Goal: Task Accomplishment & Management: Use online tool/utility

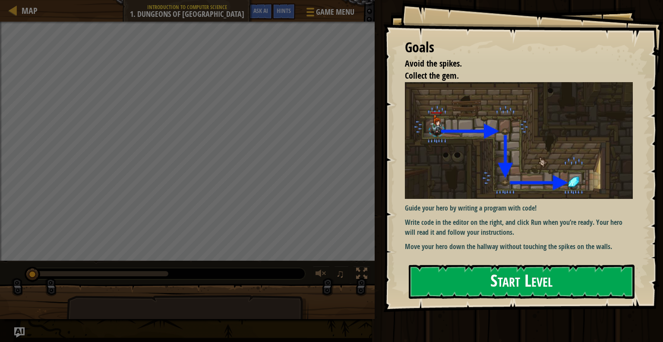
click at [498, 279] on button "Start Level" at bounding box center [522, 281] width 226 height 34
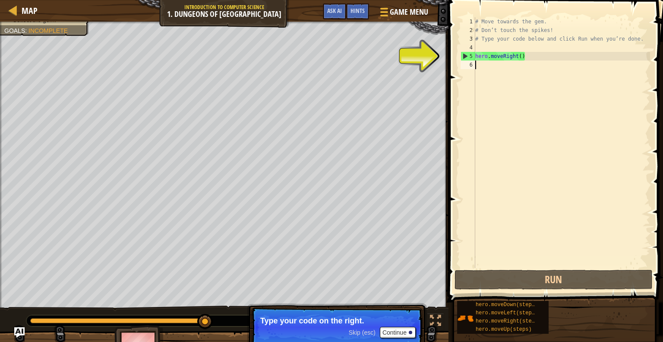
click at [467, 54] on div "5" at bounding box center [468, 56] width 14 height 9
type textarea "hero.moveRight()"
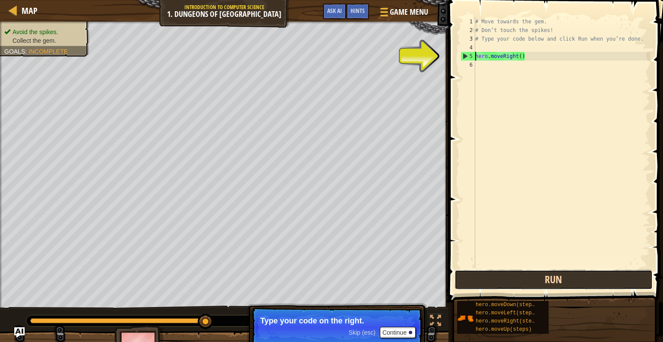
click at [541, 283] on button "Run" at bounding box center [554, 279] width 198 height 20
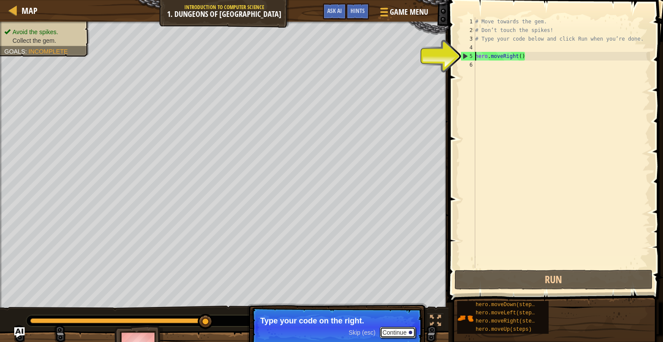
click at [397, 333] on button "Continue" at bounding box center [398, 331] width 36 height 11
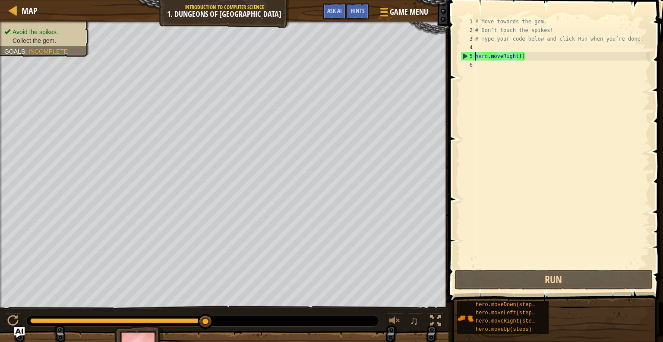
click at [535, 62] on div "# Move towards the gem. # Don’t touch the spikes! # Type your code below and cl…" at bounding box center [562, 151] width 177 height 268
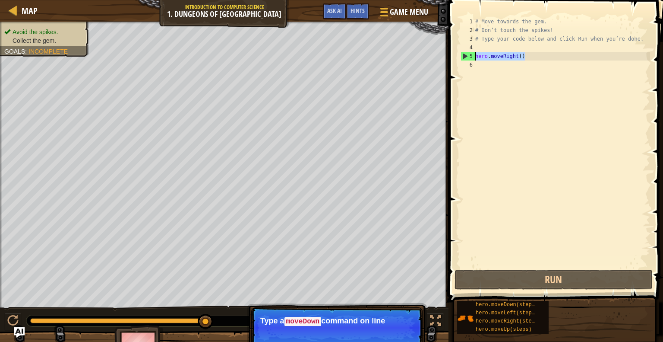
drag, startPoint x: 531, startPoint y: 59, endPoint x: 475, endPoint y: 59, distance: 56.1
click at [475, 59] on div "1 2 3 4 5 6 # Move towards the gem. # Don’t touch the spikes! # Type your code …" at bounding box center [554, 142] width 191 height 250
type textarea "hero.moveRight()"
click at [535, 61] on div "# Move towards the gem. # Don’t touch the spikes! # Type your code below and cl…" at bounding box center [562, 151] width 177 height 268
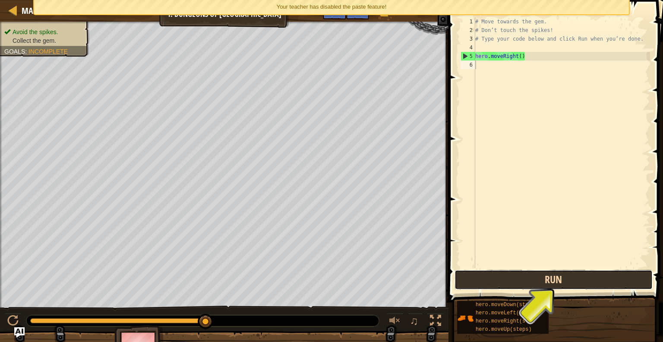
click at [563, 278] on button "Run" at bounding box center [554, 279] width 198 height 20
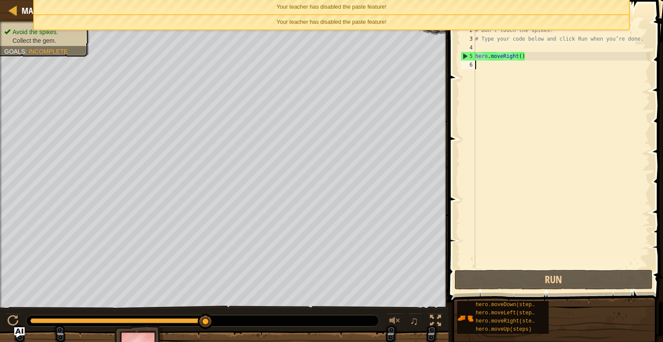
click at [500, 70] on div "# Move towards the gem. # Don’t touch the spikes! # Type your code below and cl…" at bounding box center [562, 151] width 177 height 268
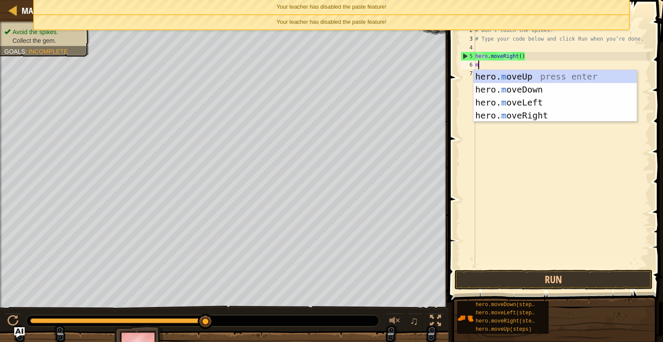
scroll to position [4, 0]
type textarea "m"
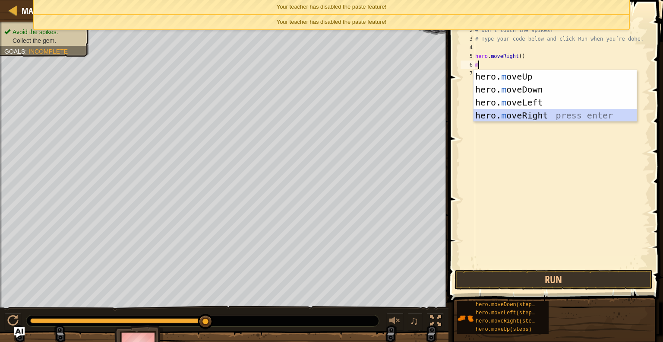
click at [501, 115] on div "hero. m oveUp press enter hero. m oveDown press enter hero. m oveLeft press ent…" at bounding box center [555, 109] width 163 height 78
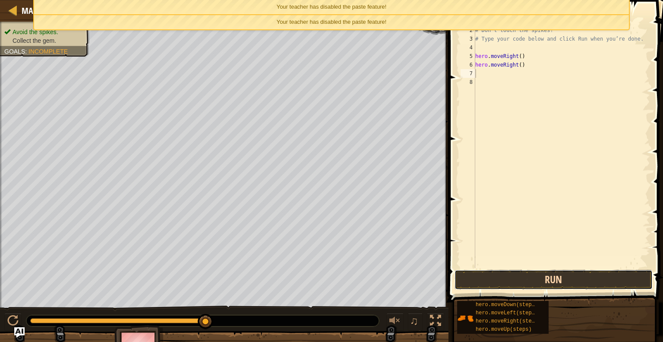
click at [492, 285] on button "Run" at bounding box center [554, 279] width 198 height 20
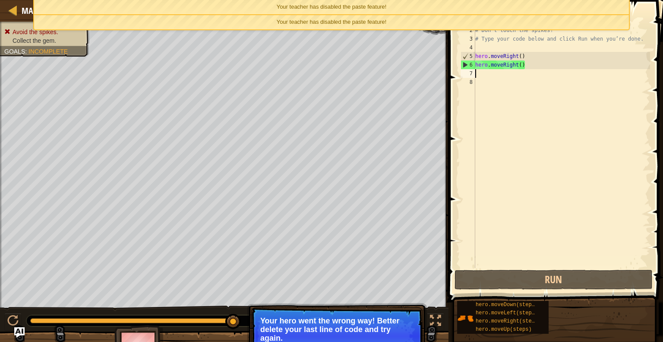
click at [528, 65] on div "# Move towards the gem. # Don’t touch the spikes! # Type your code below and cl…" at bounding box center [562, 151] width 177 height 268
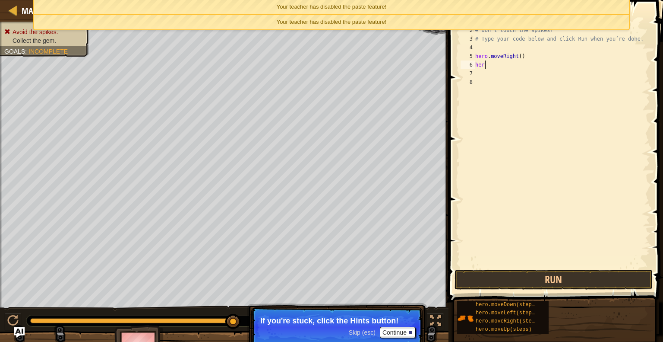
click at [482, 66] on div "# Move towards the gem. # Don’t touch the spikes! # Type your code below and cl…" at bounding box center [562, 151] width 177 height 268
type textarea "r"
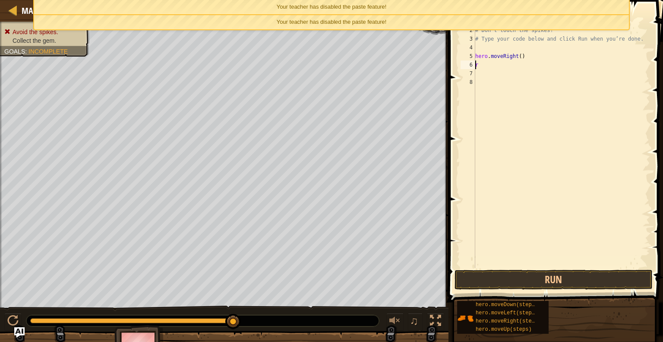
click at [480, 65] on div "# Move towards the gem. # Don’t touch the spikes! # Type your code below and cl…" at bounding box center [562, 151] width 177 height 268
type textarea "h"
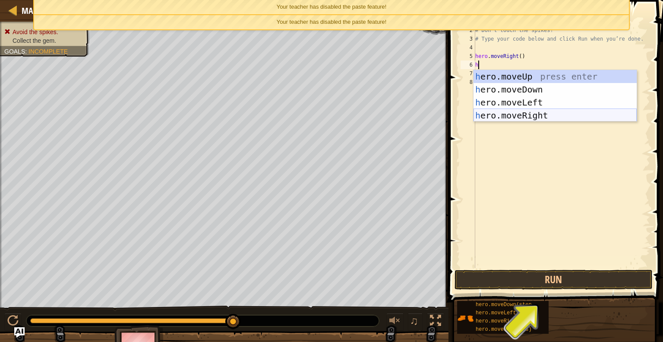
click at [508, 111] on div "h ero.moveUp press enter h ero.moveDown press enter h ero.moveLeft press enter …" at bounding box center [555, 109] width 163 height 78
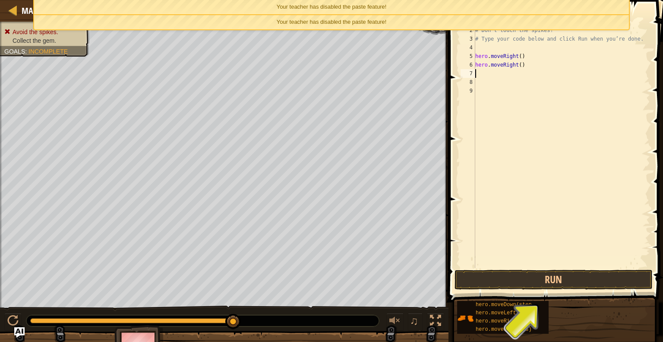
type textarea "h"
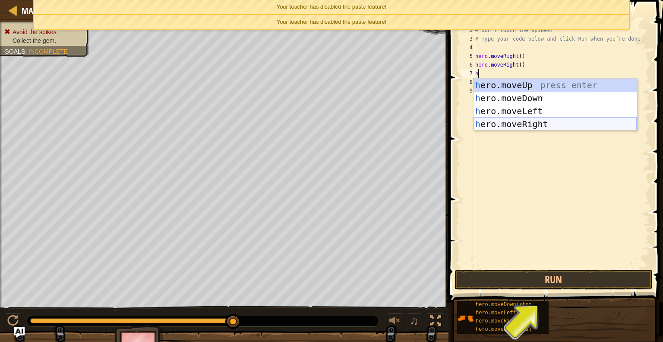
click at [527, 126] on div "h ero.moveUp press enter h ero.moveDown press enter h ero.moveLeft press enter …" at bounding box center [555, 118] width 163 height 78
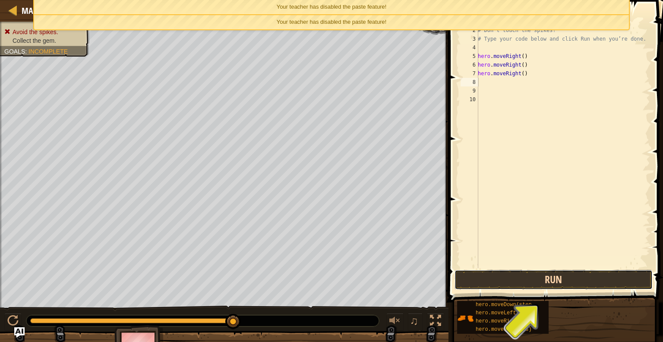
click at [520, 281] on button "Run" at bounding box center [554, 279] width 198 height 20
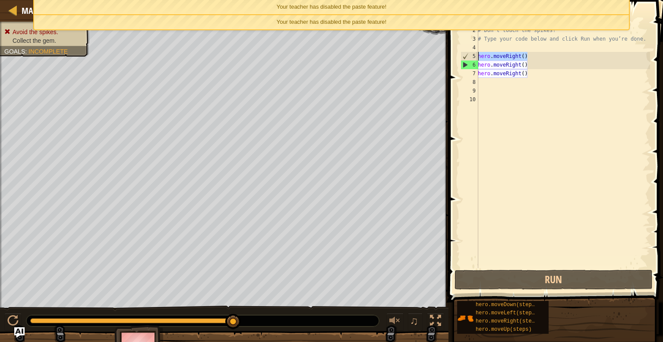
drag, startPoint x: 530, startPoint y: 54, endPoint x: 476, endPoint y: 58, distance: 53.7
click at [476, 58] on div "1 2 3 4 5 6 7 8 9 10 # Move towards the gem. # Don’t touch the spikes! # Type y…" at bounding box center [554, 142] width 191 height 250
type textarea "hero.moveRight()"
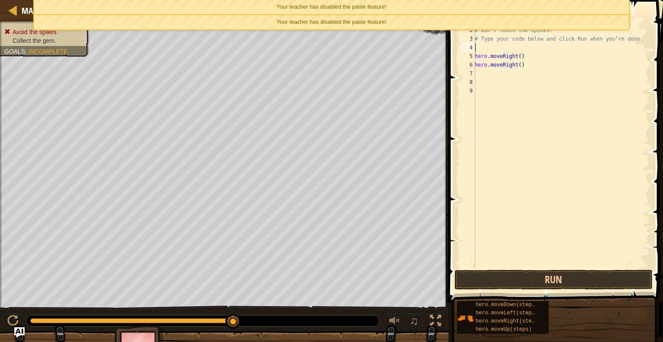
type textarea "# Type your code below and click Run when you’re done."
click at [525, 65] on div "# Move towards the gem. # Don’t touch the spikes! # Type your code below and cl…" at bounding box center [561, 151] width 177 height 268
type textarea "h"
click at [560, 59] on div "# Move towards the gem. # Don’t touch the spikes! # Type your code below and cl…" at bounding box center [561, 151] width 177 height 268
type textarea "h"
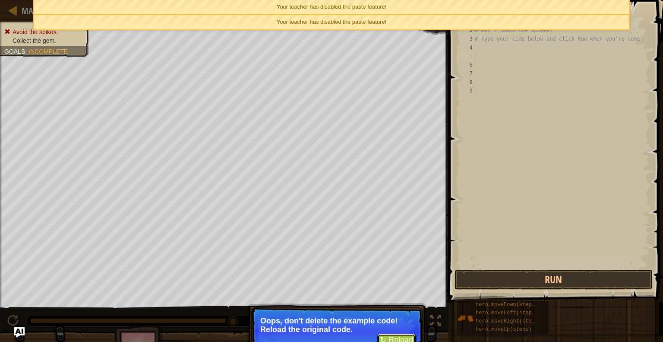
click at [403, 338] on button "↻ Reload" at bounding box center [396, 339] width 38 height 13
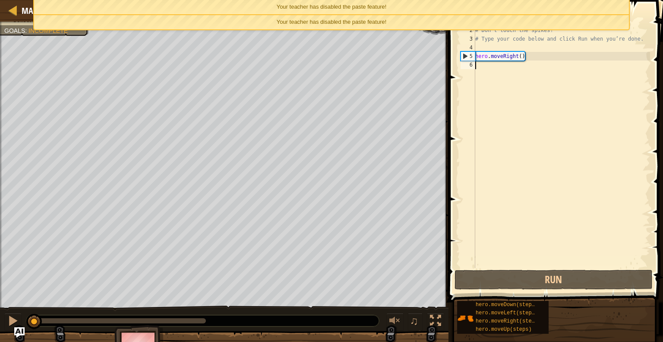
click at [532, 56] on div "# Move towards the gem. # Don’t touch the spikes! # Type your code below and cl…" at bounding box center [562, 151] width 177 height 268
type textarea "hero.moveRight()"
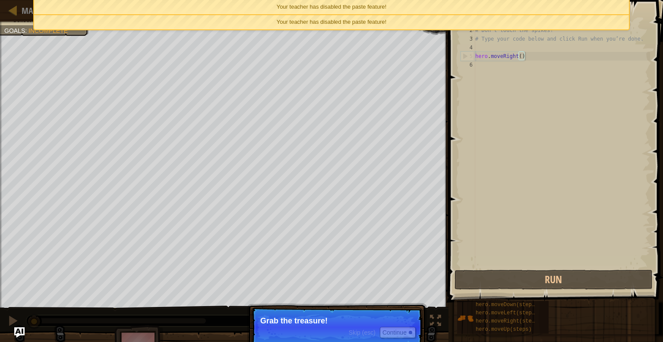
click at [544, 54] on div "# Move towards the gem. # Don’t touch the spikes! # Type your code below and cl…" at bounding box center [562, 151] width 177 height 268
click at [394, 18] on div "Your teacher has disabled the paste feature!" at bounding box center [331, 22] width 595 height 14
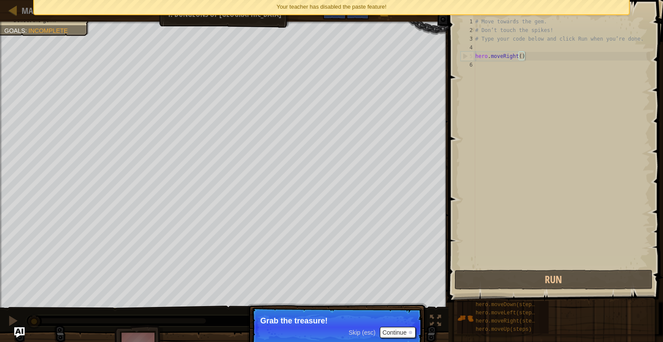
scroll to position [4, 3]
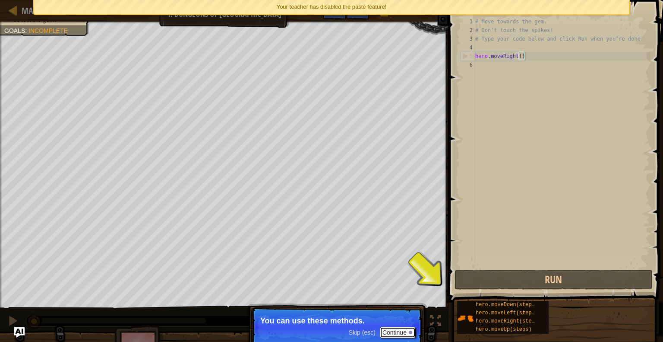
click at [405, 329] on button "Continue" at bounding box center [398, 331] width 36 height 11
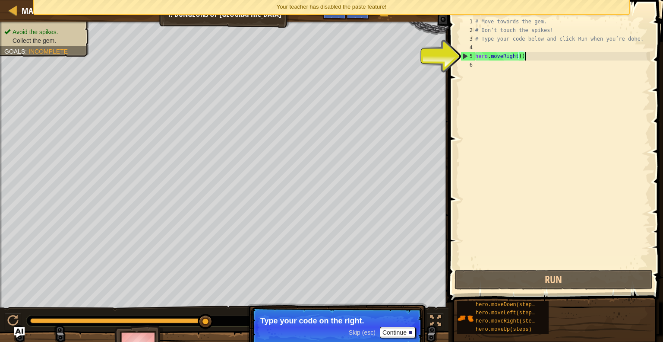
click at [538, 58] on div "# Move towards the gem. # Don’t touch the spikes! # Type your code below and cl…" at bounding box center [562, 151] width 177 height 268
click at [510, 70] on div "# Move towards the gem. # Don’t touch the spikes! # Type your code below and cl…" at bounding box center [562, 151] width 177 height 268
type textarea "m"
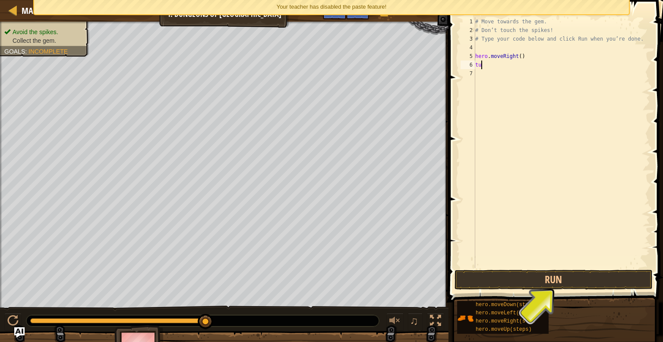
type textarea "t"
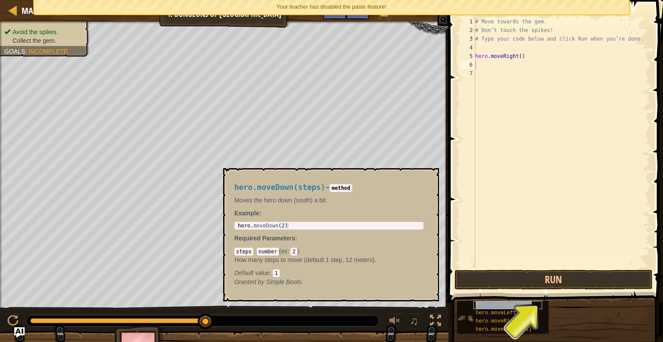
click at [516, 303] on span "hero.moveDown(steps)" at bounding box center [507, 304] width 62 height 6
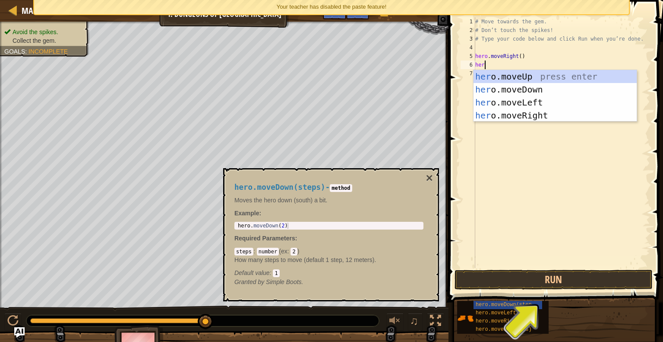
type textarea "hero"
click at [521, 92] on div "hero .moveUp press enter hero .moveDown press enter hero .moveLeft press enter …" at bounding box center [555, 109] width 163 height 78
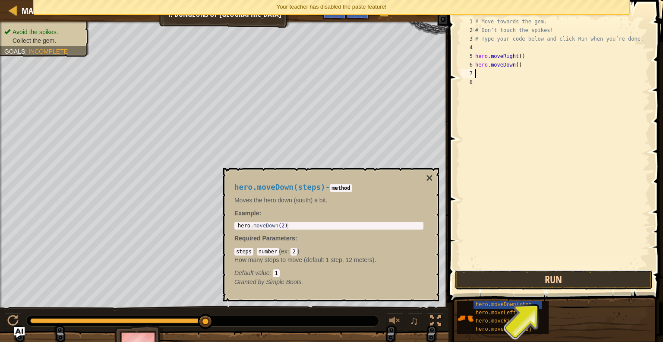
click at [489, 278] on button "Run" at bounding box center [554, 279] width 198 height 20
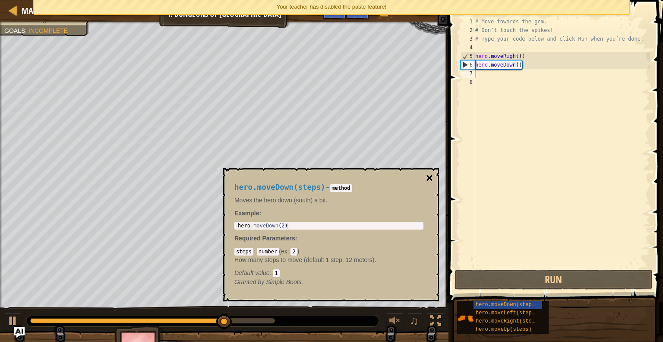
click at [429, 180] on button "×" at bounding box center [429, 178] width 7 height 12
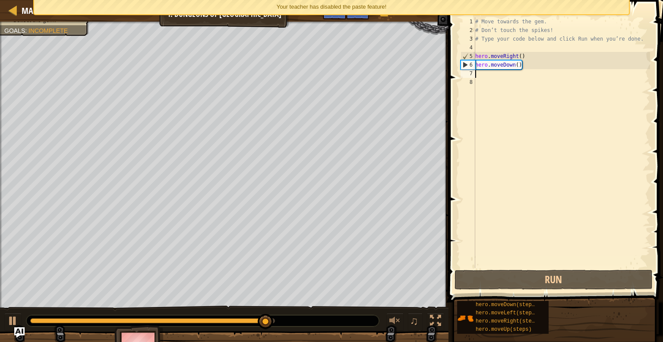
click at [496, 75] on div "# Move towards the gem. # Don’t touch the spikes! # Type your code below and cl…" at bounding box center [562, 151] width 177 height 268
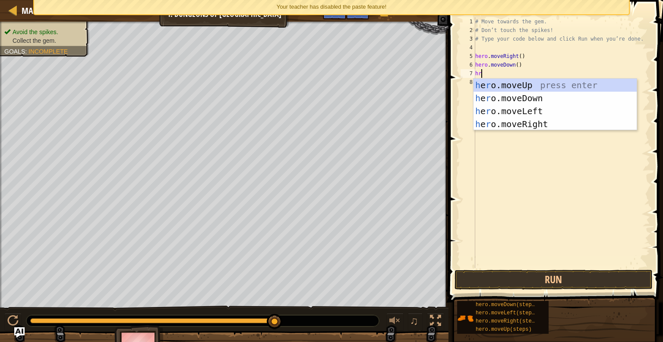
type textarea "hro"
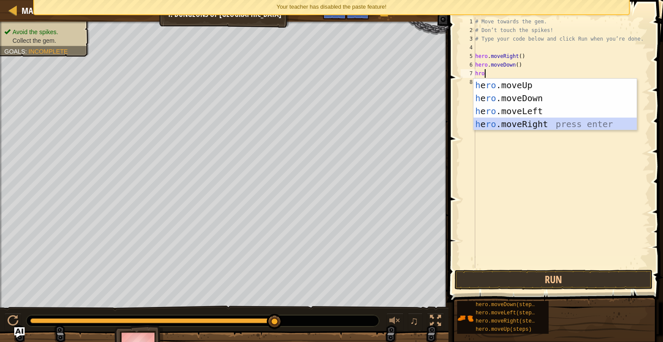
click at [544, 123] on div "h e ro .moveUp press enter h e ro .moveDown press enter h e ro .moveLeft press …" at bounding box center [555, 118] width 163 height 78
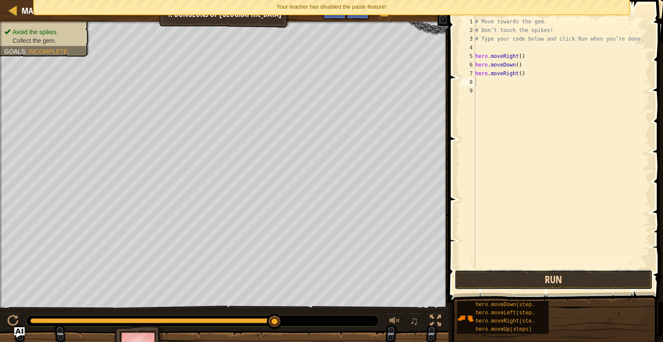
click at [545, 283] on button "Run" at bounding box center [554, 279] width 198 height 20
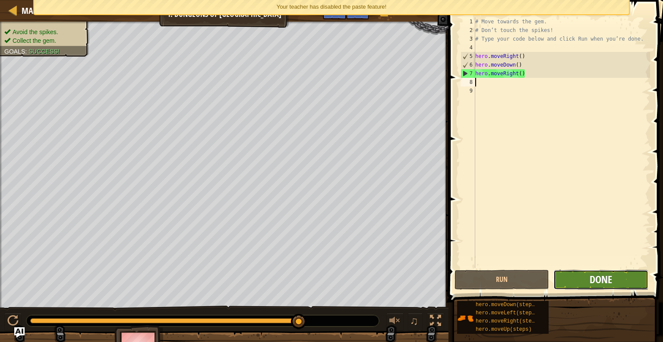
click at [595, 284] on span "Done" at bounding box center [601, 279] width 22 height 14
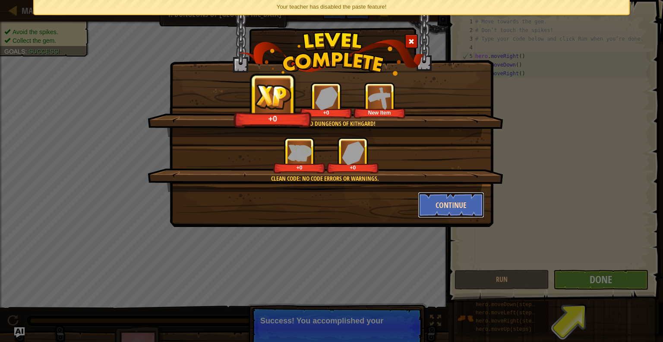
click at [470, 202] on button "Continue" at bounding box center [451, 205] width 67 height 26
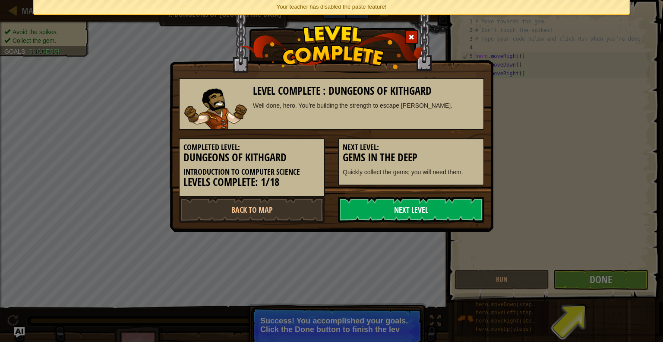
click at [441, 206] on link "Next Level" at bounding box center [411, 209] width 146 height 26
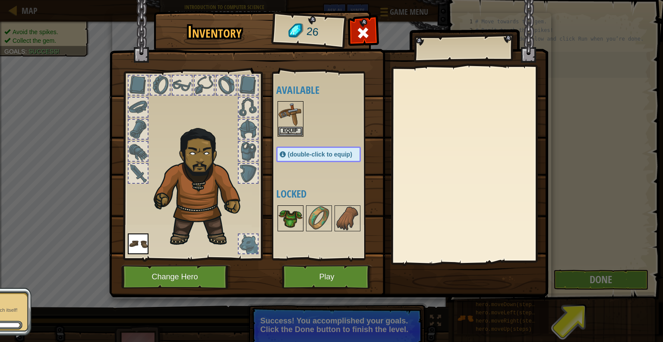
click at [298, 221] on img at bounding box center [291, 218] width 24 height 24
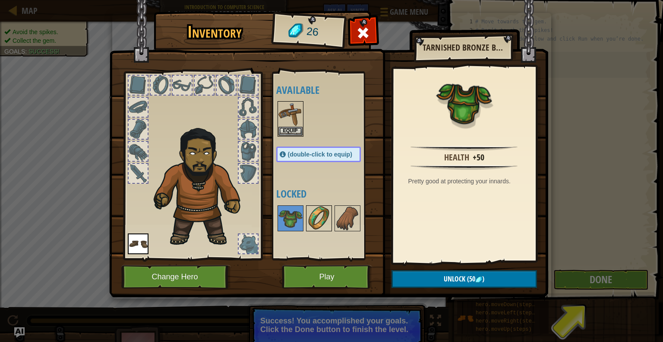
click at [325, 218] on img at bounding box center [319, 218] width 24 height 24
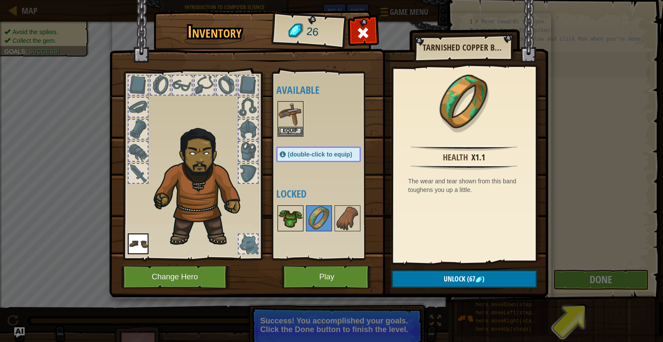
click at [294, 214] on img at bounding box center [291, 218] width 24 height 24
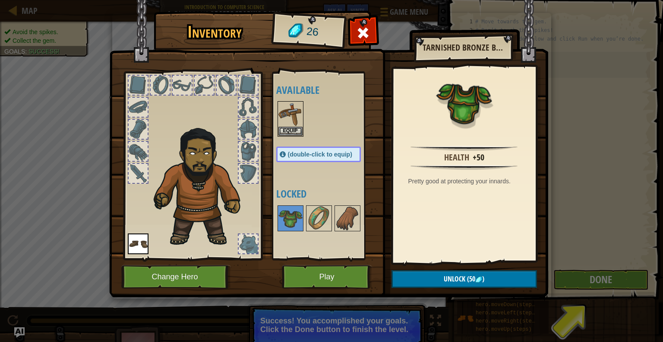
click at [307, 264] on img at bounding box center [328, 140] width 439 height 313
click at [324, 271] on button "Play" at bounding box center [327, 277] width 90 height 24
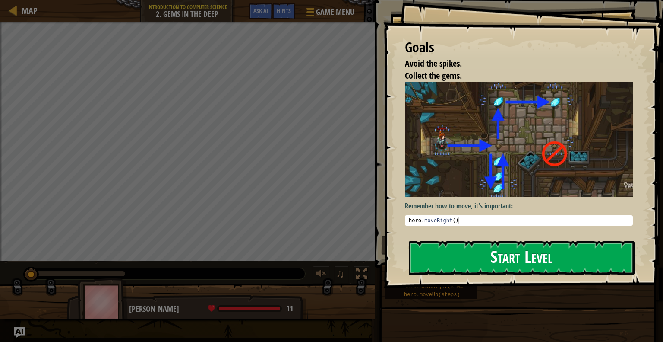
click at [495, 255] on button "Start Level" at bounding box center [522, 258] width 226 height 34
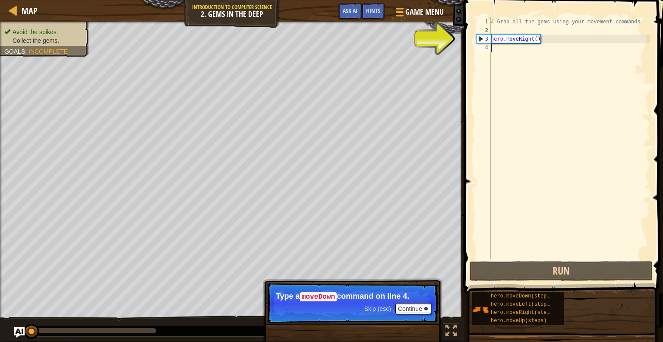
click at [494, 256] on div "# Grab all the gems using your movement commands. hero . moveRight ( )" at bounding box center [569, 146] width 161 height 259
click at [509, 47] on div "# Grab all the gems using your movement commands. hero . moveRight ( )" at bounding box center [569, 146] width 161 height 259
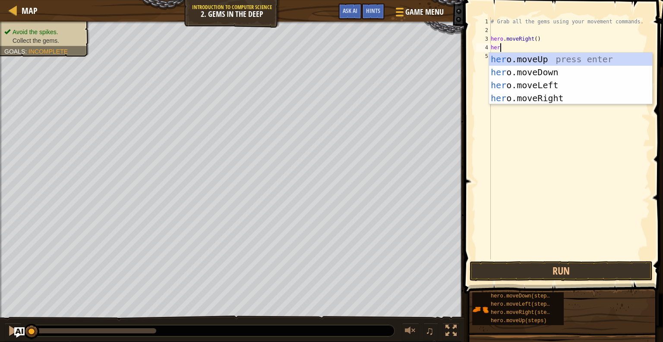
scroll to position [4, 0]
type textarea "hero"
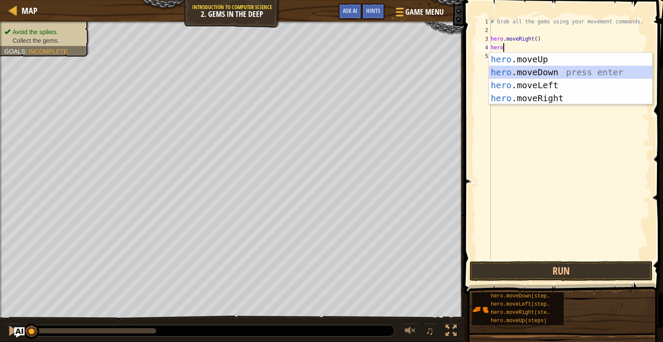
click at [535, 70] on div "hero .moveUp press enter hero .moveDown press enter hero .moveLeft press enter …" at bounding box center [570, 92] width 163 height 78
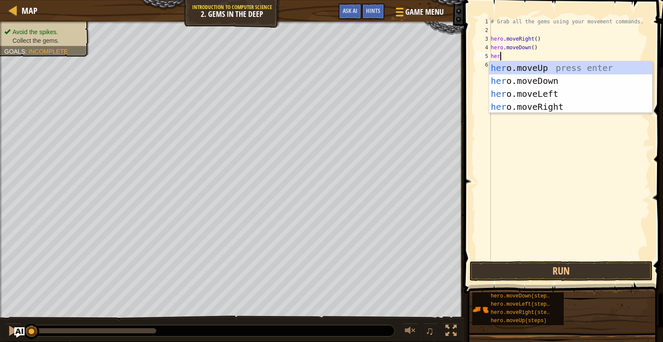
type textarea "hero"
click at [563, 68] on div "hero .moveUp press enter hero .moveDown press enter hero .moveLeft press enter …" at bounding box center [570, 100] width 163 height 78
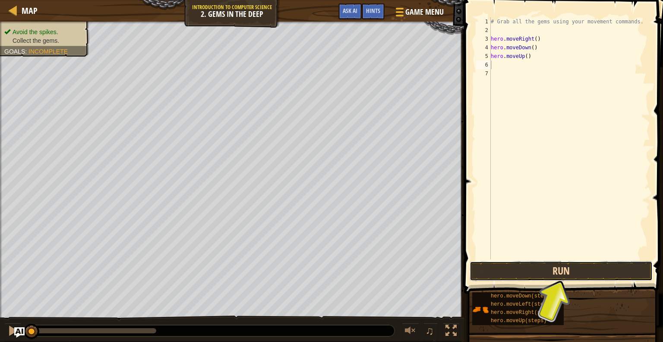
click at [504, 273] on button "Run" at bounding box center [561, 271] width 183 height 20
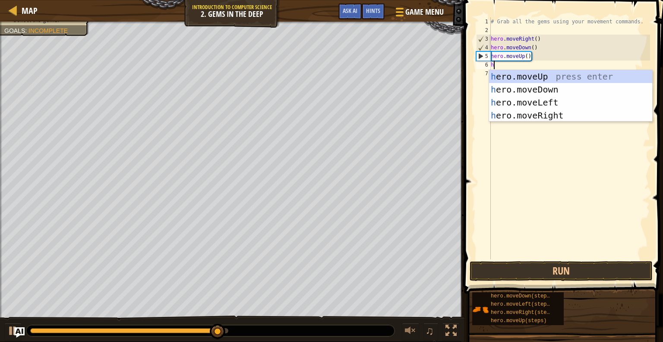
type textarea "he"
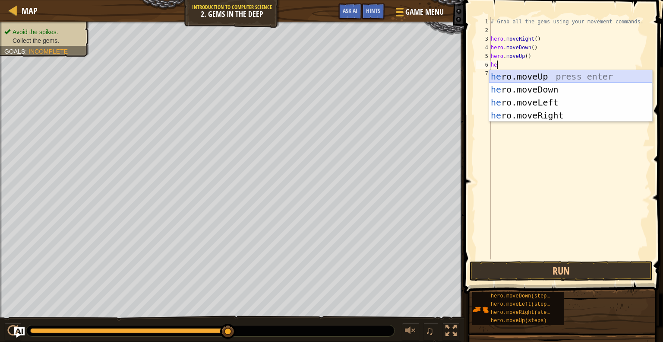
click at [552, 79] on div "he ro.moveUp press enter he ro.moveDown press enter he ro.moveLeft press enter …" at bounding box center [570, 109] width 163 height 78
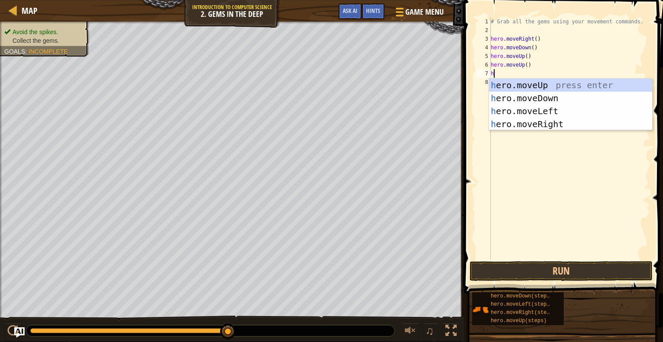
type textarea "he"
click at [555, 126] on div "he ro.moveUp press enter he ro.moveDown press enter he ro.moveLeft press enter …" at bounding box center [570, 118] width 163 height 78
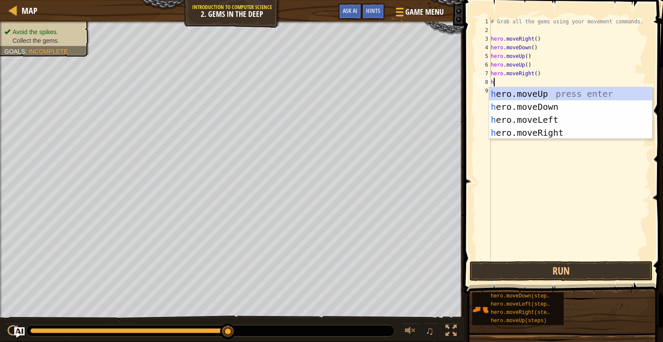
type textarea "he"
click at [564, 132] on div "he ro.moveUp press enter he ro.moveDown press enter he ro.moveLeft press enter …" at bounding box center [570, 126] width 163 height 78
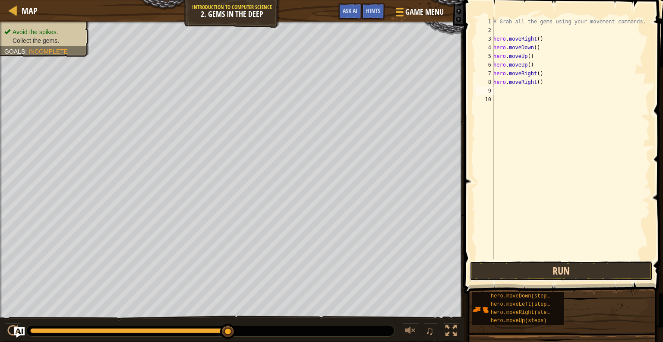
click at [505, 276] on button "Run" at bounding box center [561, 271] width 183 height 20
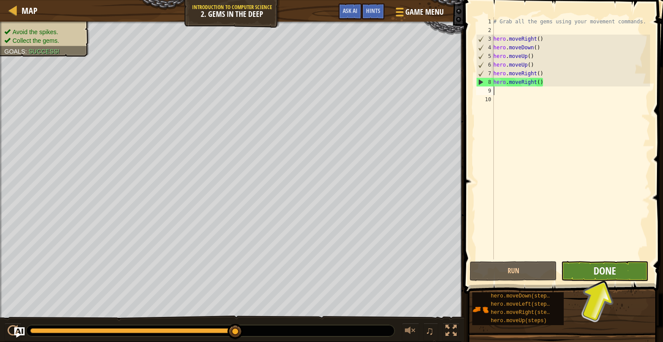
click at [508, 254] on div "1 2 3 4 5 6 7 8 9 10 # Grab all the gems using your movement commands. hero . m…" at bounding box center [563, 163] width 202 height 319
click at [611, 275] on span "Done" at bounding box center [605, 270] width 22 height 14
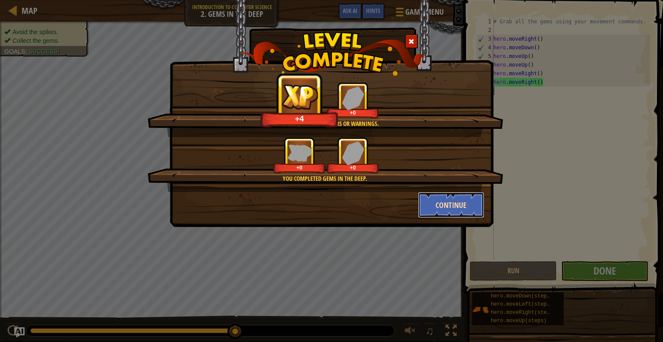
click at [452, 202] on button "Continue" at bounding box center [451, 205] width 67 height 26
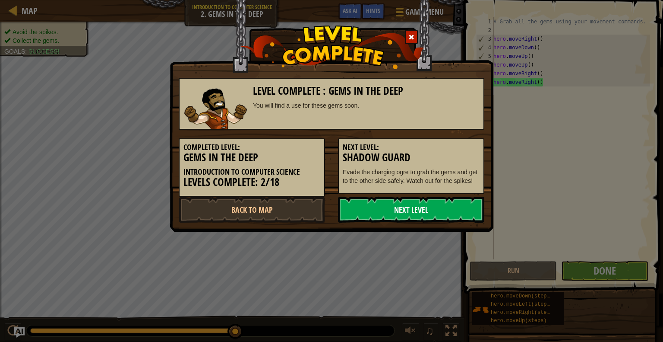
click at [456, 214] on link "Next Level" at bounding box center [411, 209] width 146 height 26
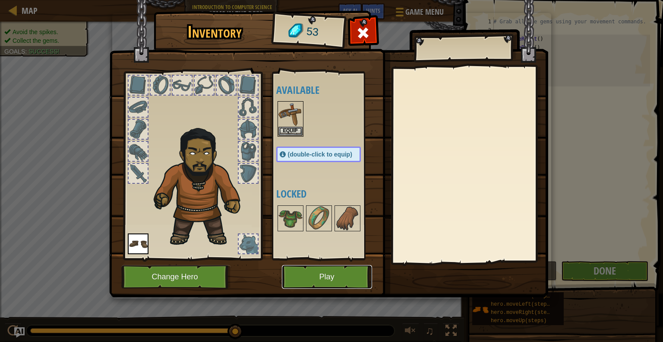
click at [318, 266] on button "Play" at bounding box center [327, 277] width 90 height 24
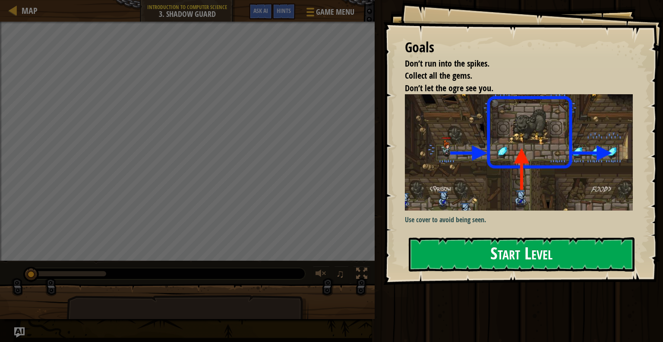
click at [485, 256] on button "Start Level" at bounding box center [522, 254] width 226 height 34
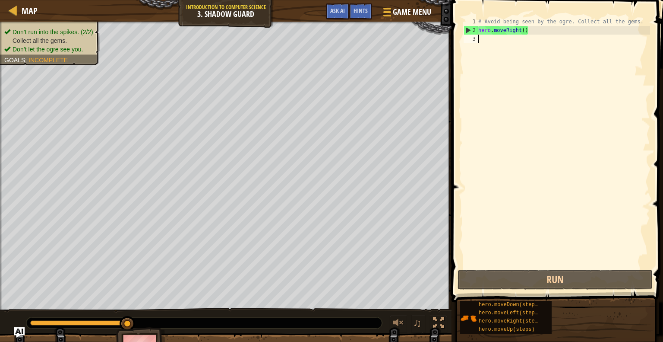
click at [520, 36] on div "# Avoid being seen by the ogre. Collect all the gems. hero . moveRight ( )" at bounding box center [564, 151] width 174 height 268
type textarea "h"
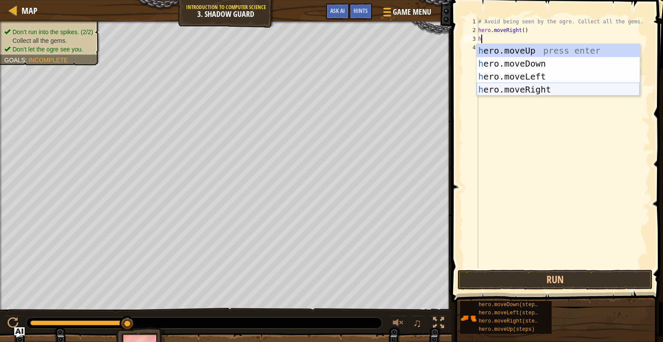
click at [535, 88] on div "h ero.moveUp press enter h ero.moveDown press enter h ero.moveLeft press enter …" at bounding box center [558, 83] width 163 height 78
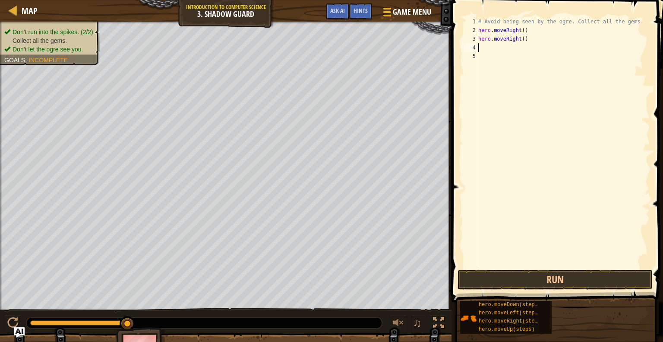
type textarea "h"
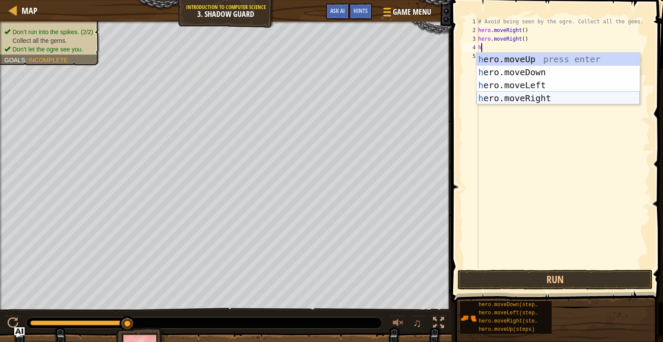
click at [539, 99] on div "h ero.moveUp press enter h ero.moveDown press enter h ero.moveLeft press enter …" at bounding box center [558, 92] width 163 height 78
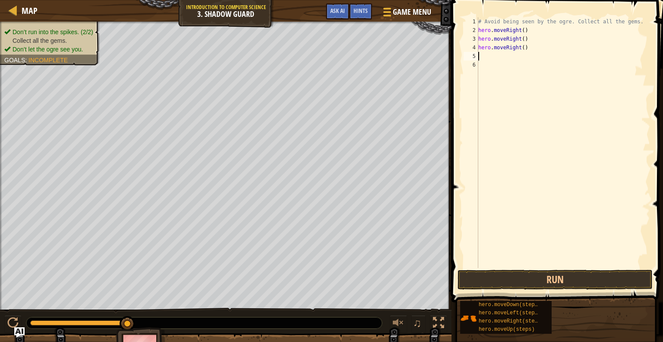
type textarea "h"
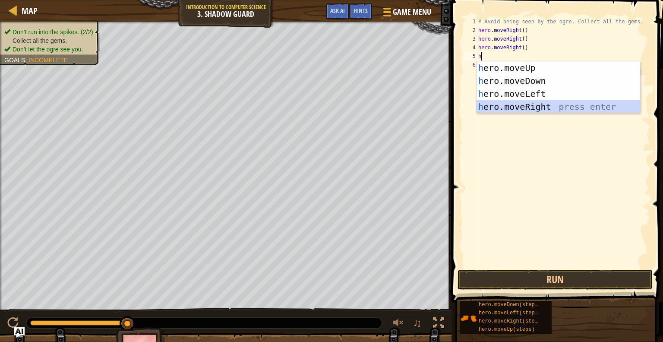
click at [539, 104] on div "h ero.moveUp press enter h ero.moveDown press enter h ero.moveLeft press enter …" at bounding box center [558, 100] width 163 height 78
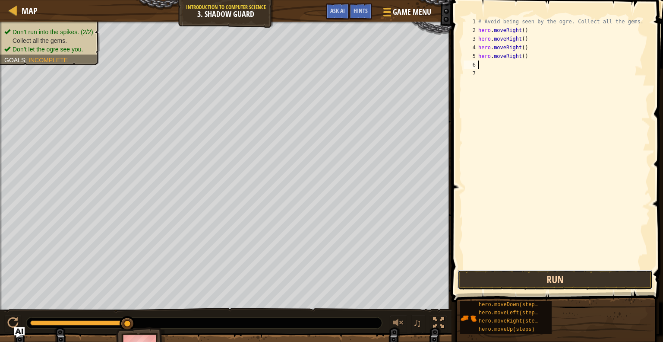
click at [537, 283] on button "Run" at bounding box center [555, 279] width 195 height 20
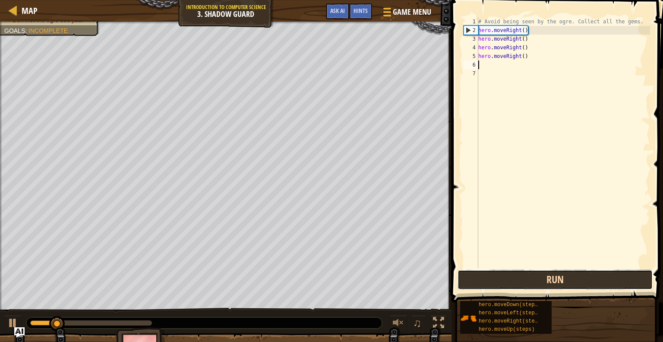
click at [537, 282] on button "Run" at bounding box center [555, 279] width 195 height 20
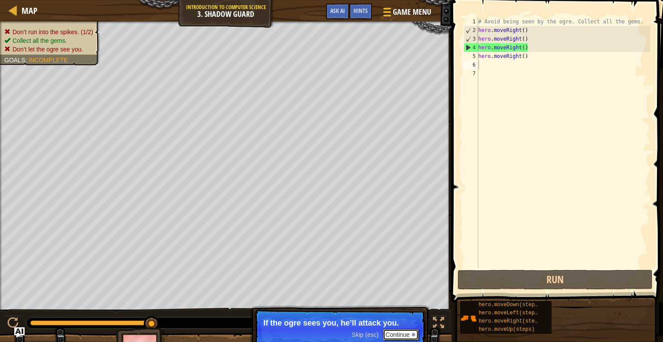
click at [413, 333] on div at bounding box center [413, 333] width 3 height 3
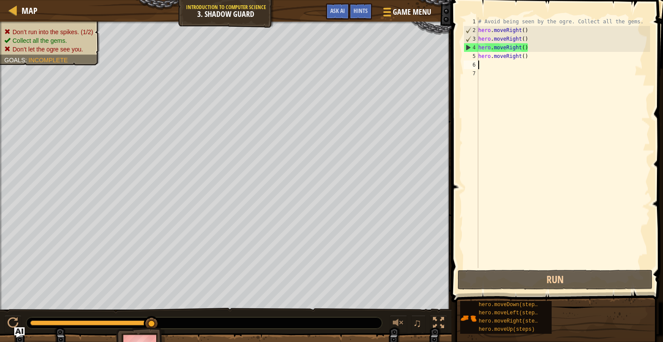
click at [495, 68] on div "# Avoid being seen by the ogre. Collect all the gems. hero . moveRight ( ) hero…" at bounding box center [564, 151] width 174 height 268
type textarea "h"
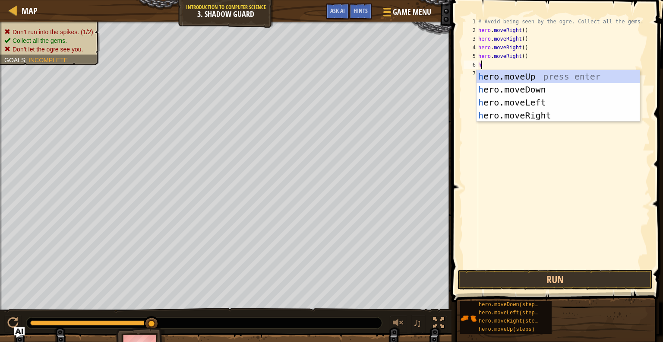
click at [544, 159] on div "# Avoid being seen by the ogre. Collect all the gems. hero . moveRight ( ) hero…" at bounding box center [564, 151] width 174 height 268
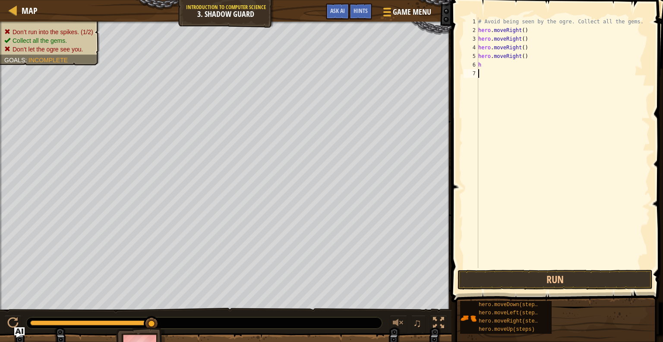
click at [517, 36] on div "# Avoid being seen by the ogre. Collect all the gems. hero . moveRight ( ) hero…" at bounding box center [564, 151] width 174 height 268
type textarea "hero.moveRight()"
click at [533, 32] on div "# Avoid being seen by the ogre. Collect all the gems. hero . moveRight ( ) hero…" at bounding box center [564, 151] width 174 height 268
type textarea "h"
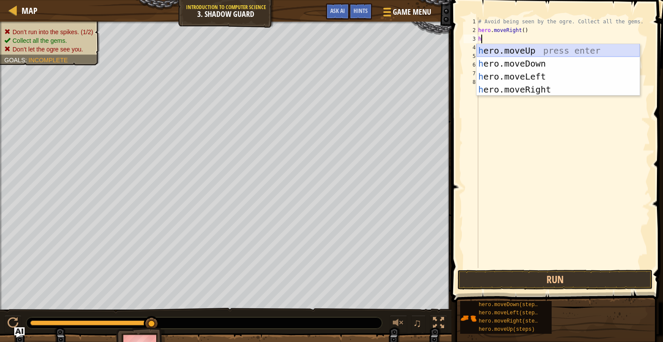
click at [538, 53] on div "h ero.moveUp press enter h ero.moveDown press enter h ero.moveLeft press enter …" at bounding box center [558, 83] width 163 height 78
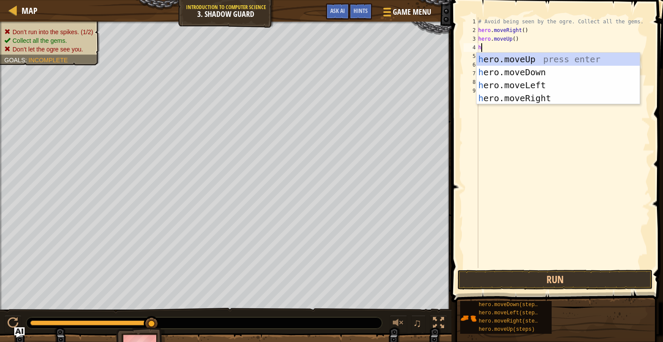
type textarea "h"
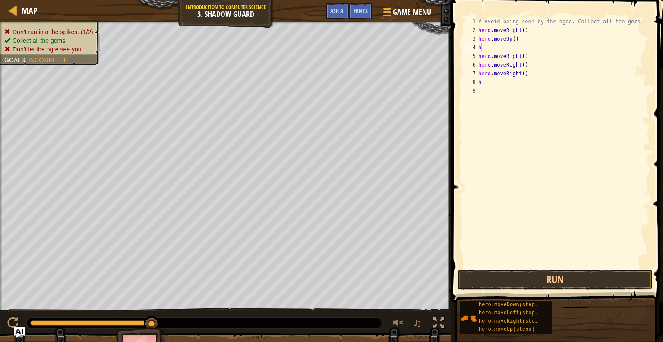
click at [448, 101] on div at bounding box center [448, 171] width 1 height 342
click at [504, 48] on div "# Avoid being seen by the ogre. Collect all the gems. hero . moveRight ( ) hero…" at bounding box center [564, 151] width 174 height 268
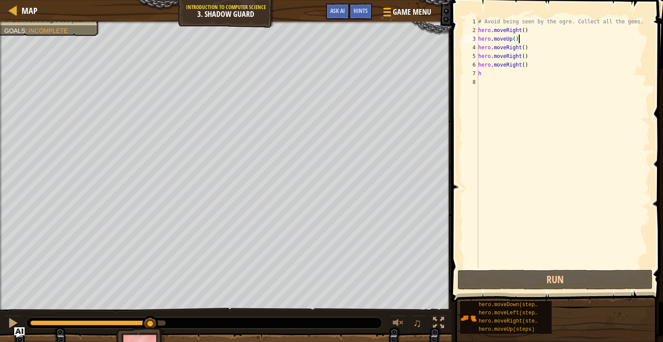
click at [530, 50] on div "# Avoid being seen by the ogre. Collect all the gems. hero . moveRight ( ) hero…" at bounding box center [564, 151] width 174 height 268
type textarea "hero.moveRight()"
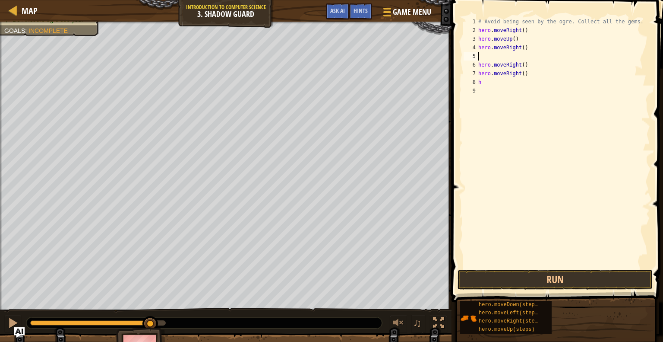
type textarea "h"
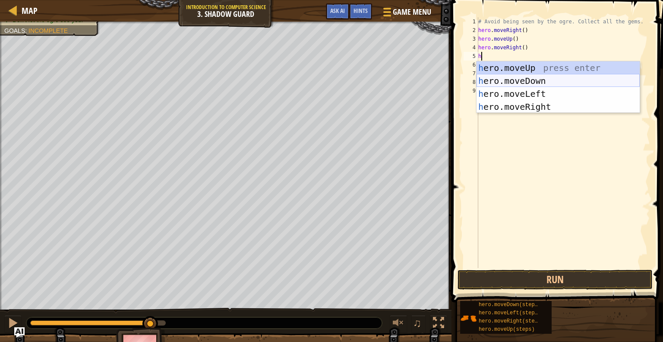
click at [527, 79] on div "h ero.moveUp press enter h ero.moveDown press enter h ero.moveLeft press enter …" at bounding box center [558, 100] width 163 height 78
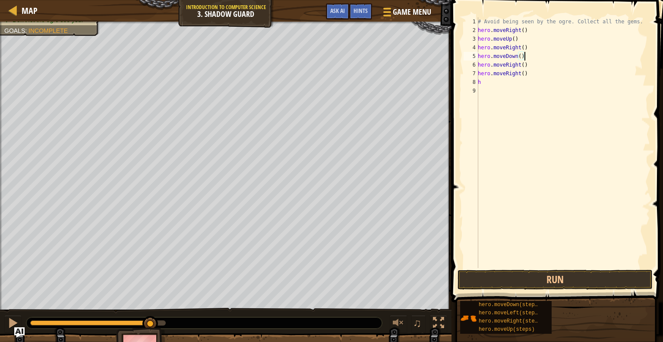
click at [534, 86] on div "# Avoid being seen by the ogre. Collect all the gems. hero . moveRight ( ) hero…" at bounding box center [563, 151] width 174 height 268
type textarea "h"
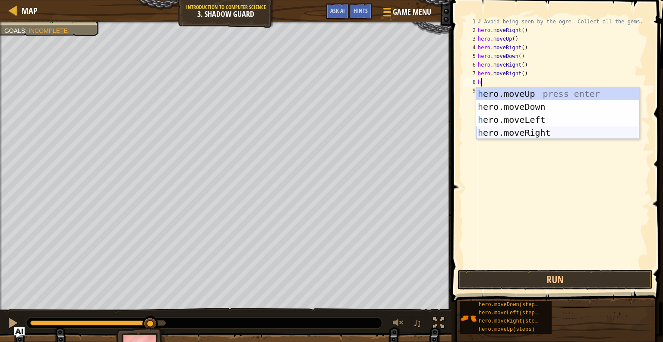
click at [580, 131] on div "h ero.moveUp press enter h ero.moveDown press enter h ero.moveLeft press enter …" at bounding box center [557, 126] width 163 height 78
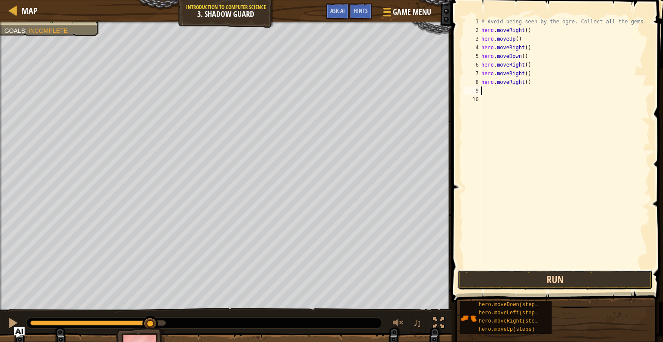
click at [536, 280] on button "Run" at bounding box center [555, 279] width 195 height 20
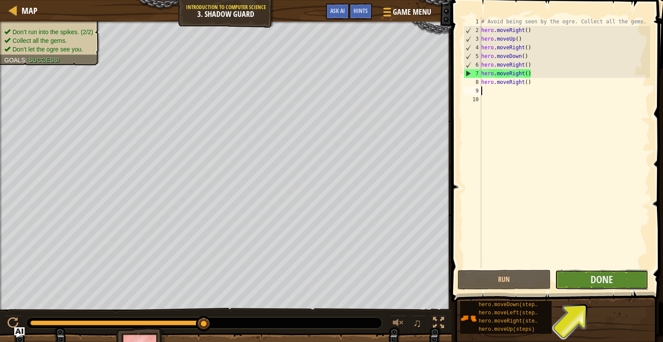
click at [562, 282] on button "Done" at bounding box center [601, 279] width 93 height 20
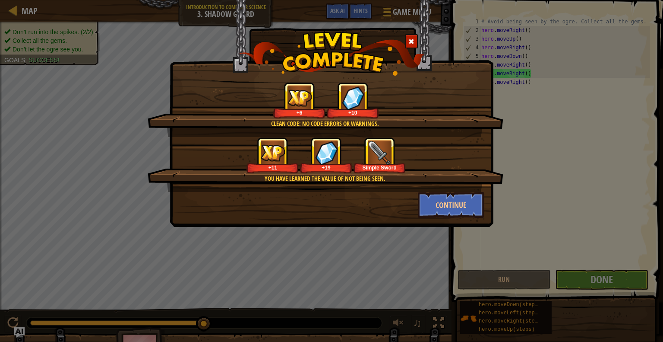
click at [414, 154] on div "+11 +19 Simple Sword" at bounding box center [325, 155] width 335 height 36
click at [444, 200] on button "Continue" at bounding box center [451, 205] width 67 height 26
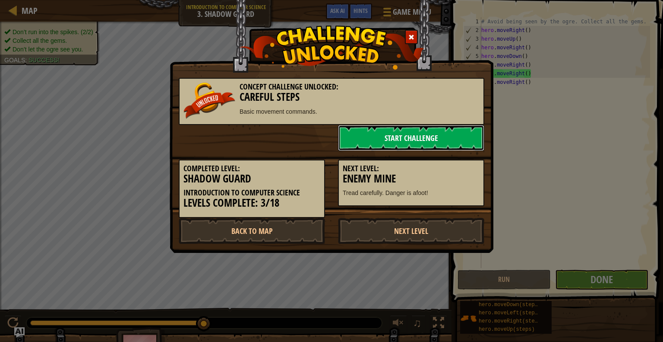
click at [431, 147] on link "Start Challenge" at bounding box center [411, 138] width 146 height 26
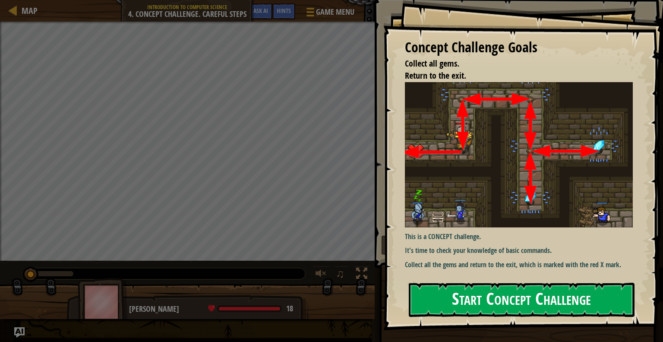
click at [513, 299] on button "Start Concept Challenge" at bounding box center [522, 299] width 226 height 34
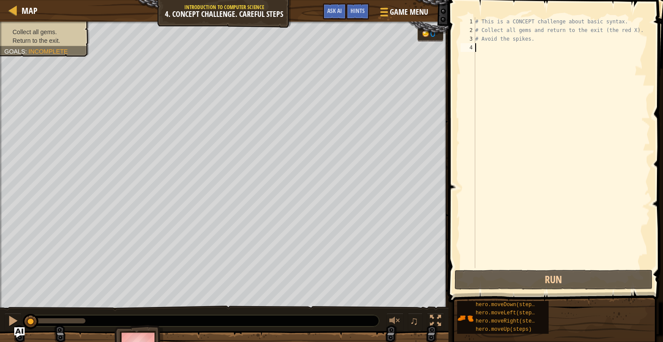
type textarea "h"
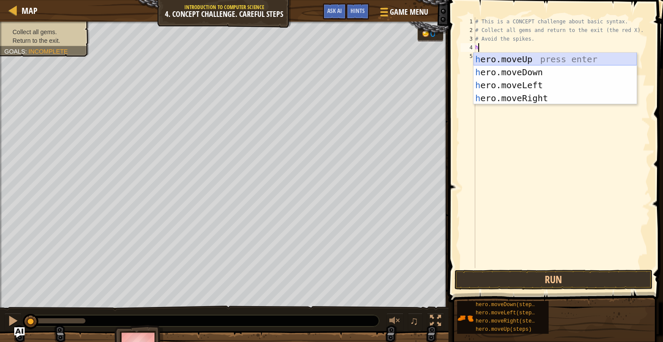
click at [533, 63] on div "h ero.moveUp press enter h ero.moveDown press enter h ero.moveLeft press enter …" at bounding box center [555, 92] width 163 height 78
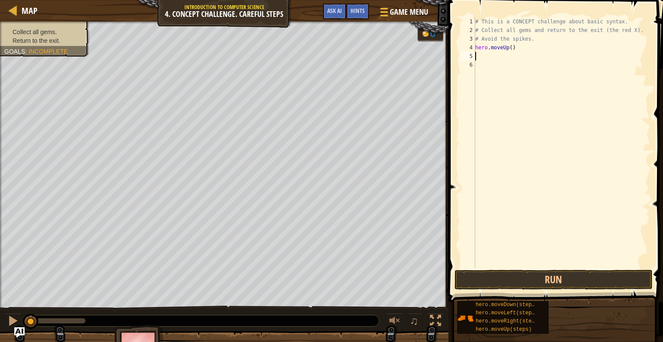
type textarea "h"
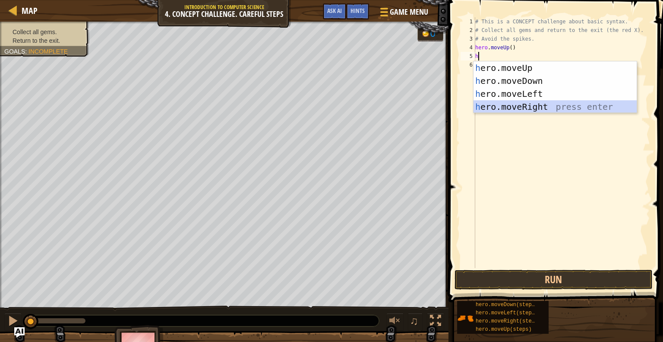
click at [535, 108] on div "h ero.moveUp press enter h ero.moveDown press enter h ero.moveLeft press enter …" at bounding box center [555, 100] width 163 height 78
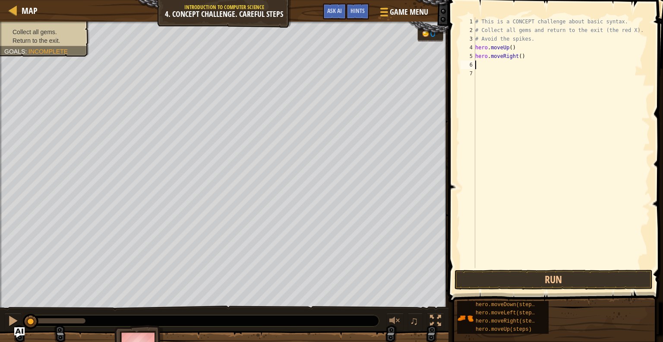
type textarea "h"
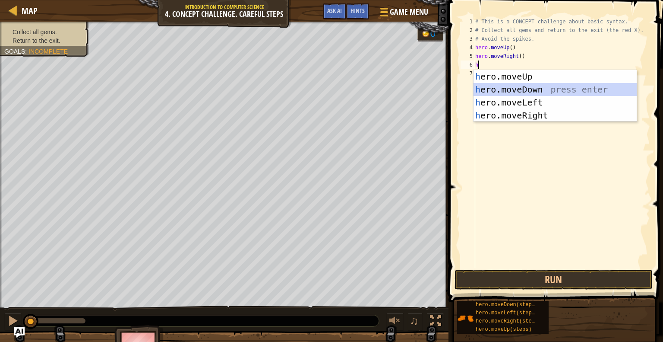
click at [565, 87] on div "h ero.moveUp press enter h ero.moveDown press enter h ero.moveLeft press enter …" at bounding box center [555, 109] width 163 height 78
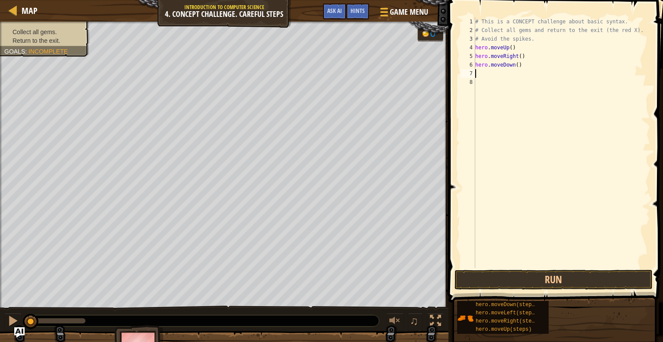
type textarea "h"
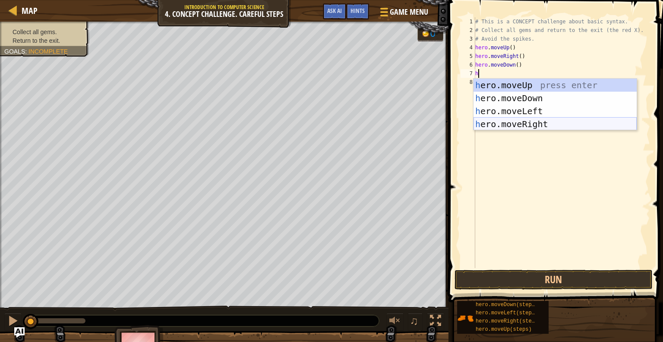
click at [544, 123] on div "h ero.moveUp press enter h ero.moveDown press enter h ero.moveLeft press enter …" at bounding box center [555, 118] width 163 height 78
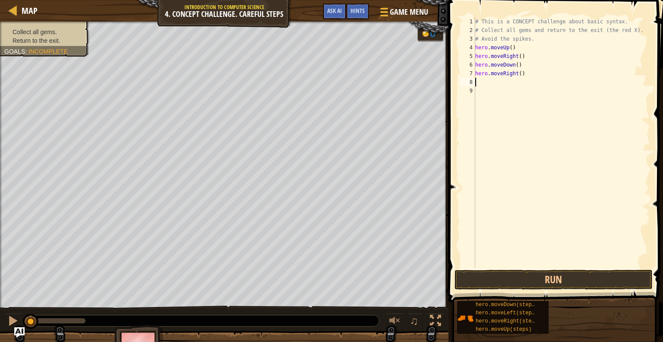
type textarea "h"
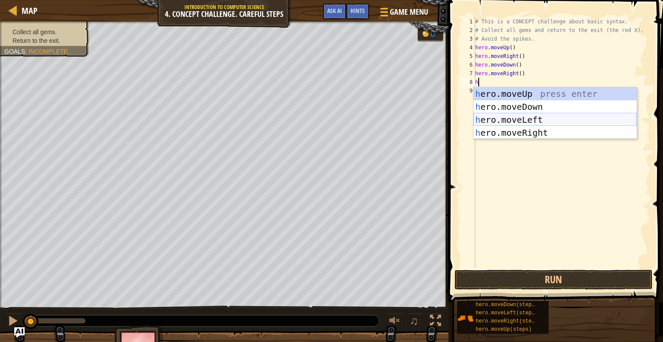
click at [535, 120] on div "h ero.moveUp press enter h ero.moveDown press enter h ero.moveLeft press enter …" at bounding box center [555, 126] width 163 height 78
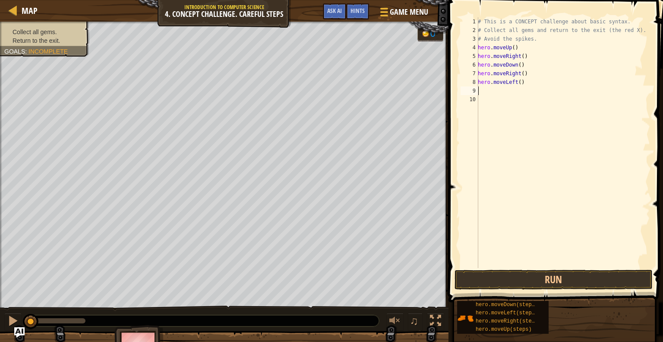
type textarea "h"
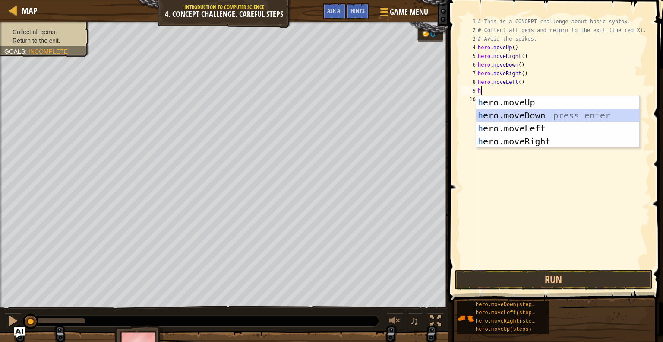
click at [529, 117] on div "h ero.moveUp press enter h ero.moveDown press enter h ero.moveLeft press enter …" at bounding box center [557, 135] width 163 height 78
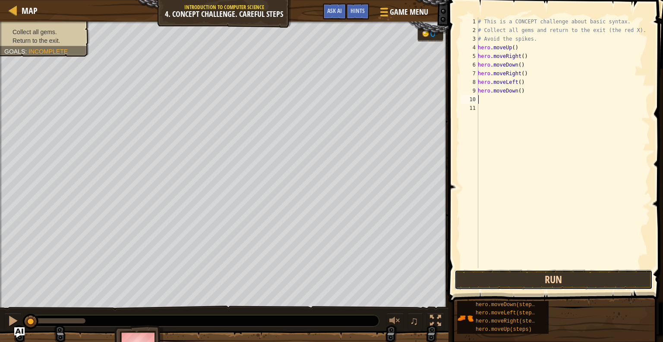
click at [516, 272] on button "Run" at bounding box center [554, 279] width 198 height 20
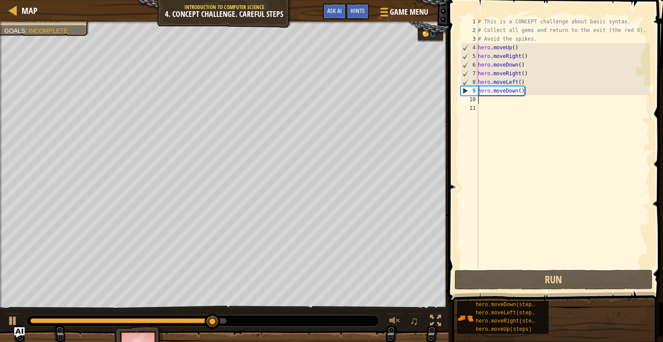
click at [493, 101] on div "# This is a CONCEPT challenge about basic syntax. # Collect all gems and return…" at bounding box center [563, 151] width 174 height 268
click at [526, 87] on div "# This is a CONCEPT challenge about basic syntax. # Collect all gems and return…" at bounding box center [563, 151] width 174 height 268
type textarea "hero.moveDown()"
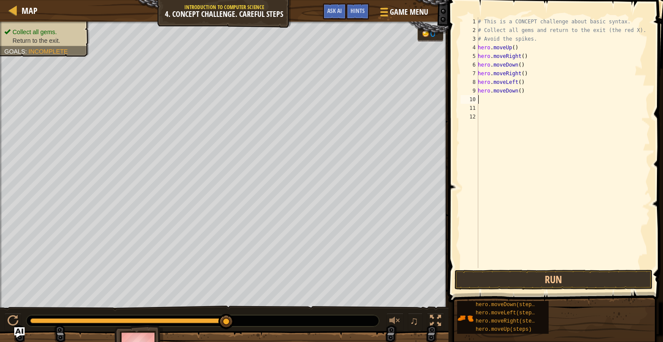
type textarea "h"
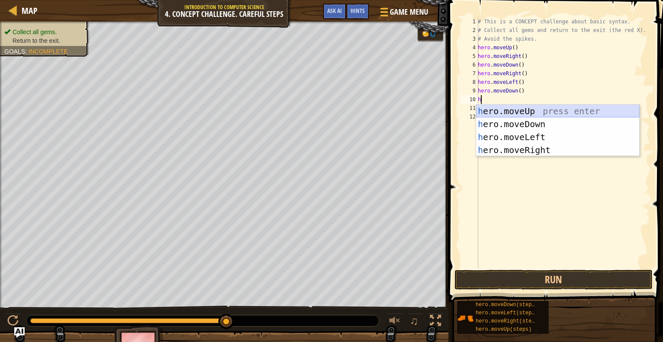
click at [548, 110] on div "h ero.moveUp press enter h ero.moveDown press enter h ero.moveLeft press enter …" at bounding box center [557, 143] width 163 height 78
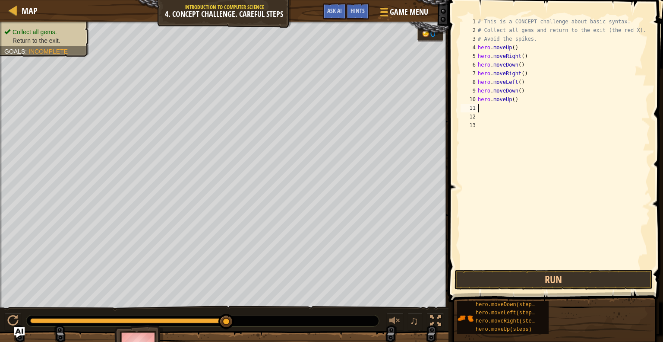
type textarea "h"
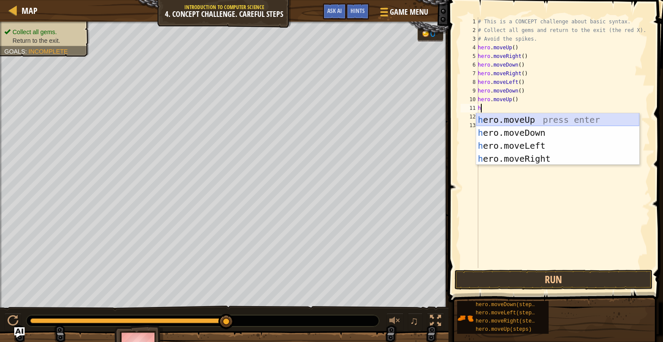
click at [551, 122] on div "h ero.moveUp press enter h ero.moveDown press enter h ero.moveLeft press enter …" at bounding box center [557, 152] width 163 height 78
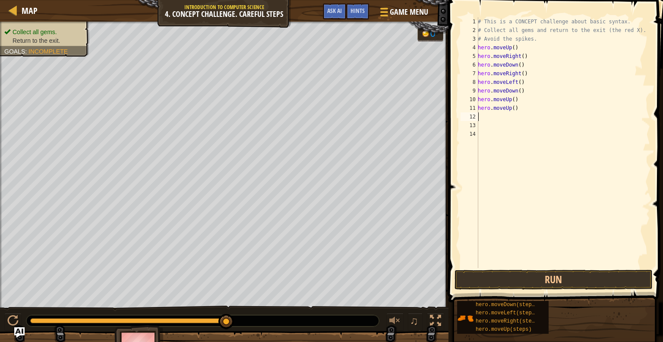
click at [550, 122] on div "# This is a CONCEPT challenge about basic syntax. # Collect all gems and return…" at bounding box center [563, 151] width 174 height 268
click at [544, 117] on div "# This is a CONCEPT challenge about basic syntax. # Collect all gems and return…" at bounding box center [563, 151] width 174 height 268
type textarea "h"
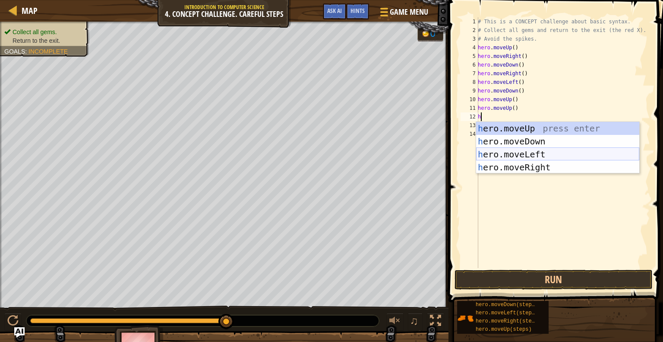
click at [537, 153] on div "h ero.moveUp press enter h ero.moveDown press enter h ero.moveLeft press enter …" at bounding box center [557, 161] width 163 height 78
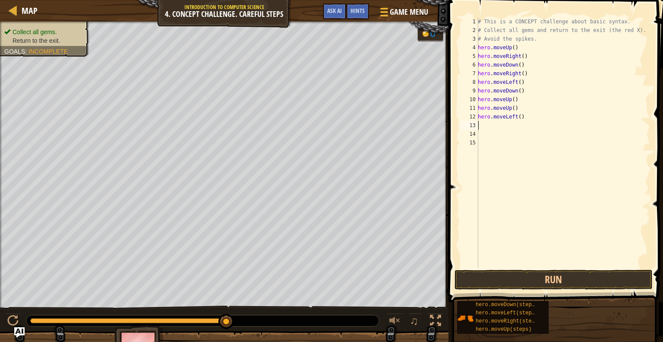
type textarea "h"
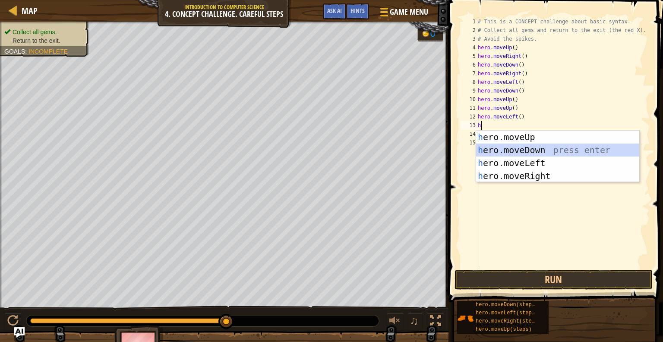
click at [532, 154] on div "h ero.moveUp press enter h ero.moveDown press enter h ero.moveLeft press enter …" at bounding box center [557, 169] width 163 height 78
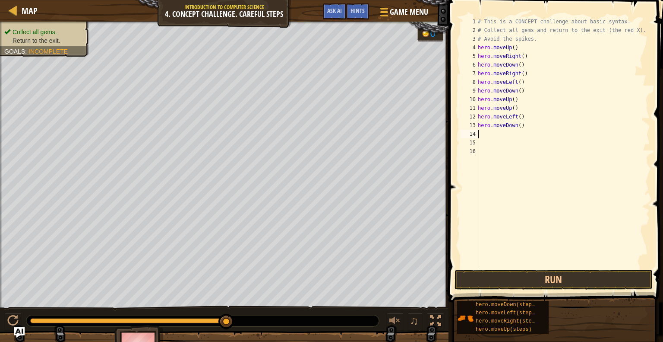
type textarea "h"
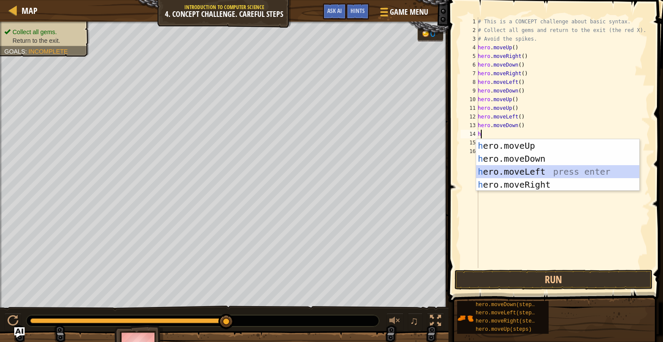
click at [553, 174] on div "h ero.moveUp press enter h ero.moveDown press enter h ero.moveLeft press enter …" at bounding box center [557, 178] width 163 height 78
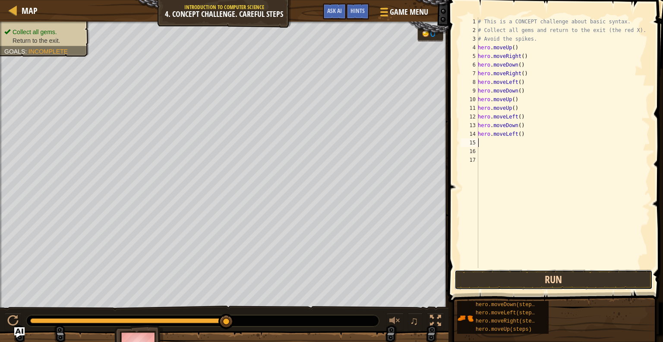
click at [515, 278] on button "Run" at bounding box center [554, 279] width 198 height 20
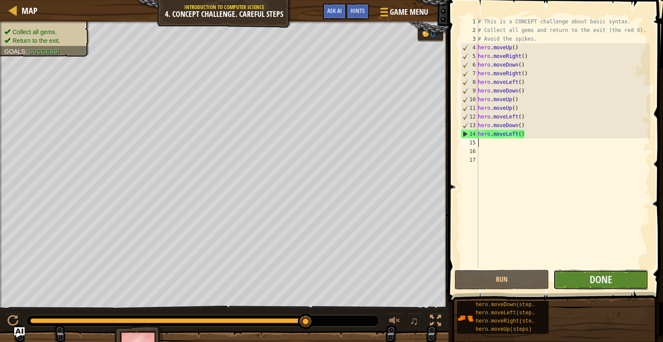
click at [576, 285] on button "Done" at bounding box center [601, 279] width 95 height 20
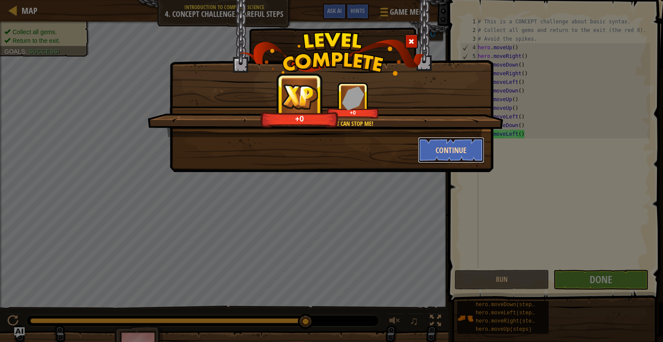
click at [476, 159] on button "Continue" at bounding box center [451, 150] width 67 height 26
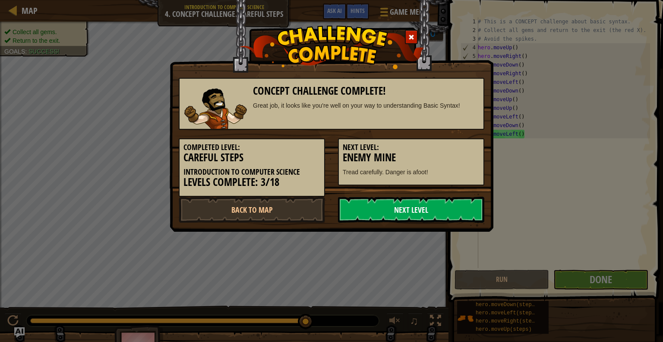
click at [400, 215] on link "Next Level" at bounding box center [411, 209] width 146 height 26
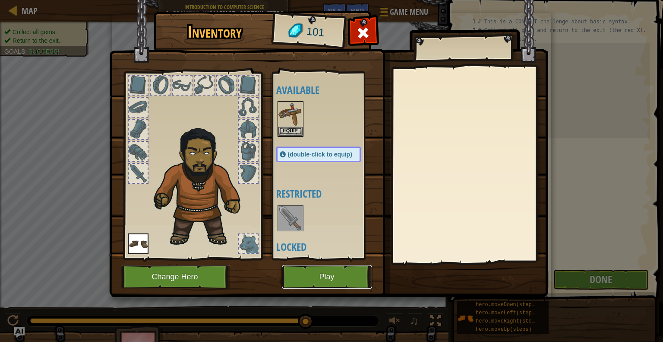
click at [300, 277] on button "Play" at bounding box center [327, 277] width 90 height 24
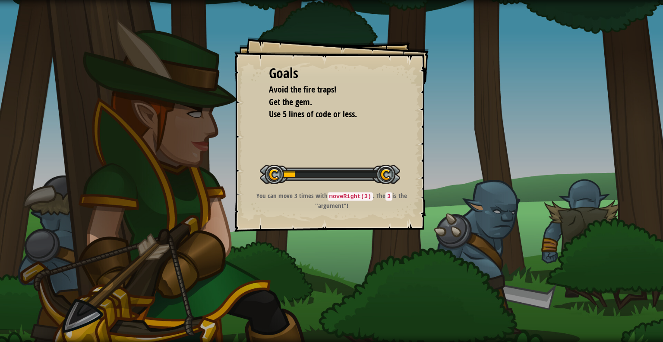
click at [300, 277] on div "Goals Avoid the fire traps! Get the gem. Use 5 lines of code or less. Start Lev…" at bounding box center [331, 171] width 663 height 342
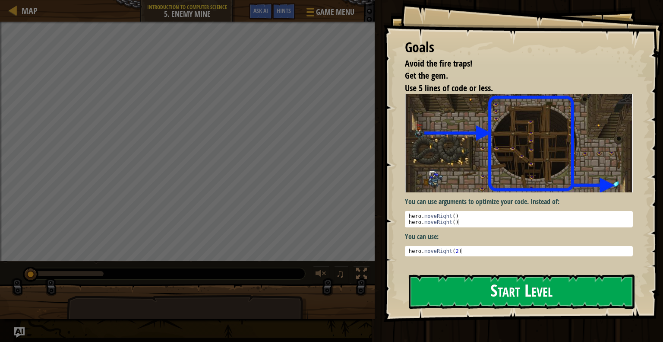
click at [433, 292] on button "Start Level" at bounding box center [522, 291] width 226 height 34
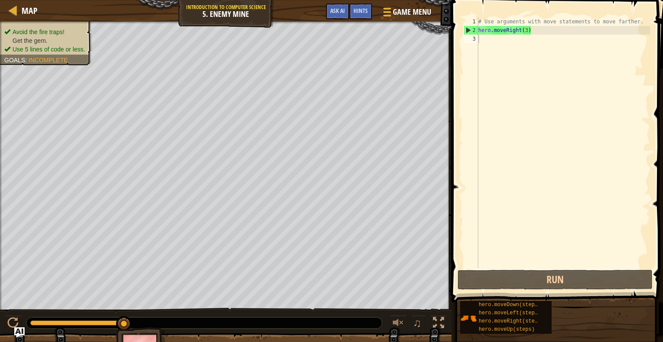
click at [509, 46] on div "# Use arguments with move statements to move farther. hero . moveRight ( 3 )" at bounding box center [564, 151] width 174 height 268
type textarea "h"
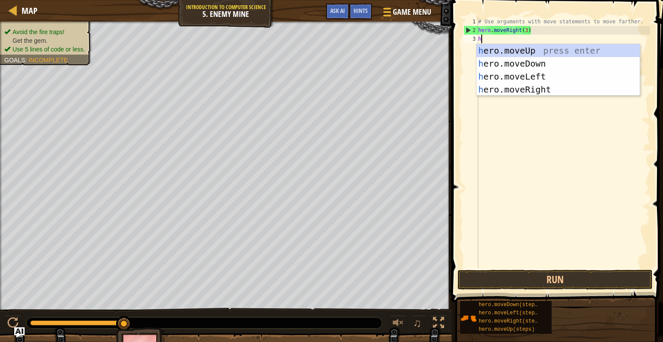
scroll to position [4, 0]
click at [554, 50] on div "h ero.moveUp press enter h ero.moveDown press enter h ero.moveLeft press enter …" at bounding box center [558, 83] width 163 height 78
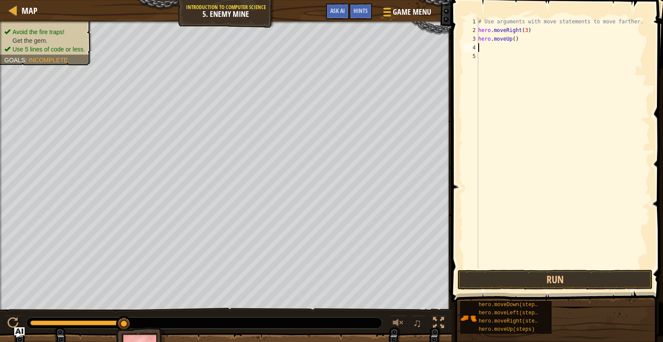
type textarea "h"
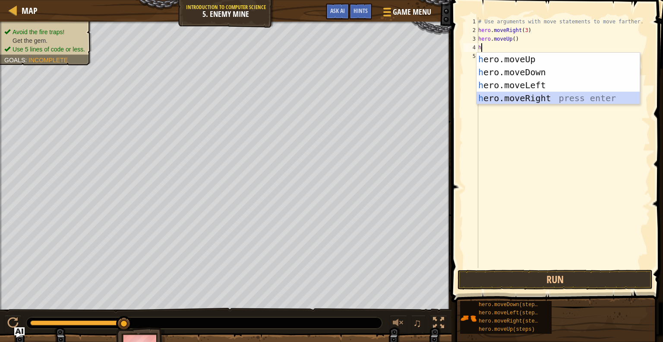
click at [546, 101] on div "h ero.moveUp press enter h ero.moveDown press enter h ero.moveLeft press enter …" at bounding box center [558, 92] width 163 height 78
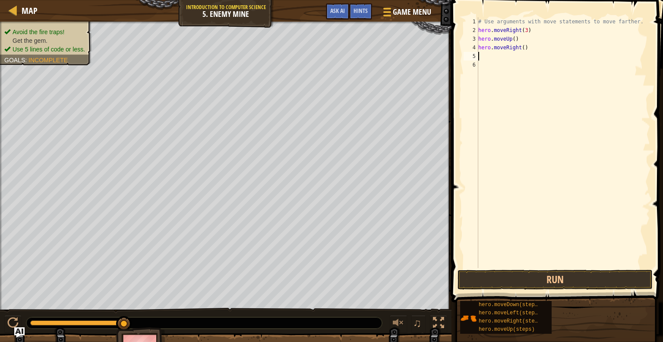
type textarea "h"
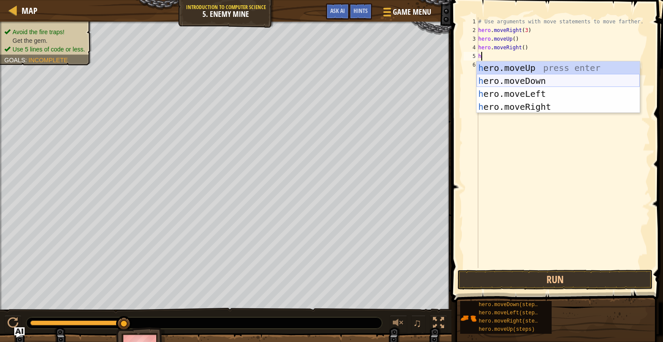
click at [529, 82] on div "h ero.moveUp press enter h ero.moveDown press enter h ero.moveLeft press enter …" at bounding box center [558, 100] width 163 height 78
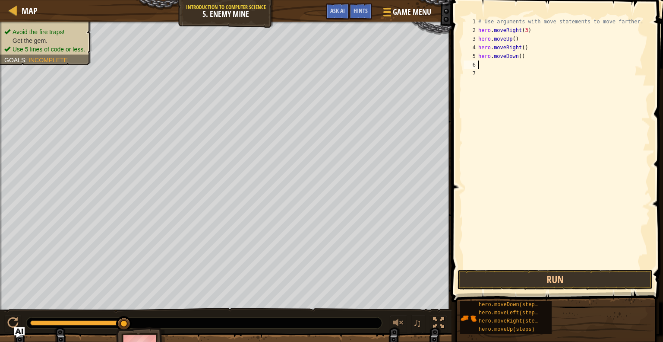
type textarea "h"
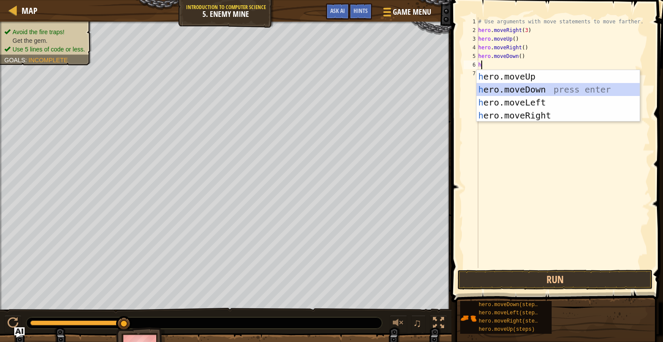
click at [542, 91] on div "h ero.moveUp press enter h ero.moveDown press enter h ero.moveLeft press enter …" at bounding box center [558, 109] width 163 height 78
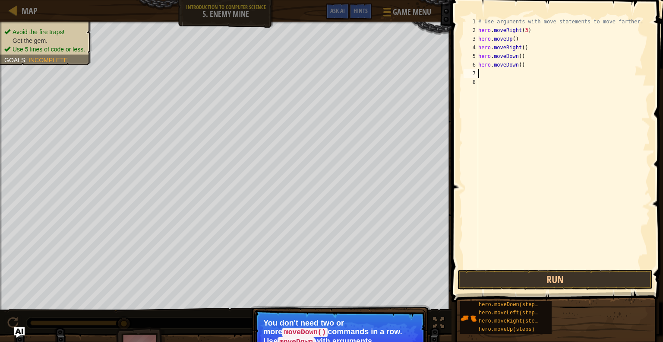
click at [533, 67] on div "# Use arguments with move statements to move farther. hero . moveRight ( 3 ) he…" at bounding box center [564, 151] width 174 height 268
type textarea "h"
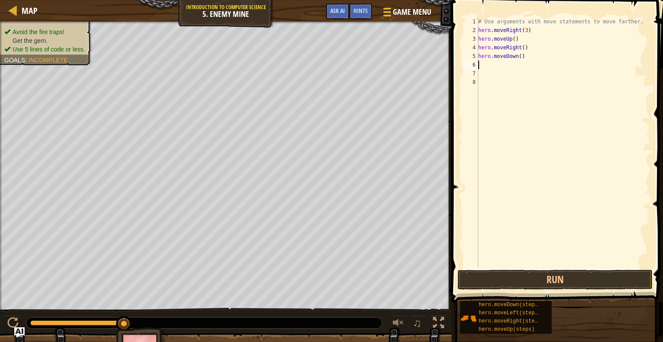
type textarea "h"
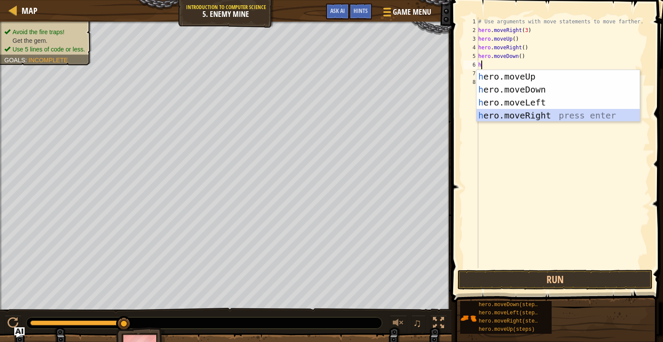
click at [534, 114] on div "h ero.moveUp press enter h ero.moveDown press enter h ero.moveLeft press enter …" at bounding box center [558, 109] width 163 height 78
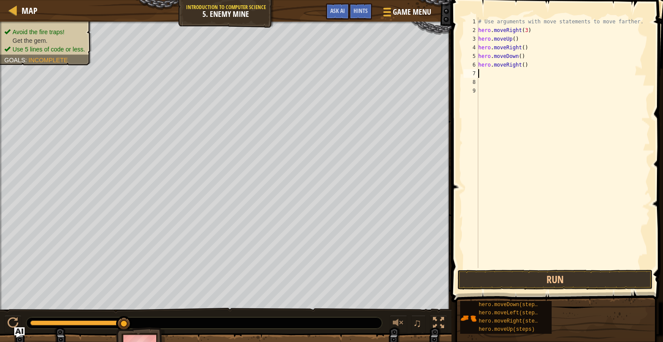
type textarea "h"
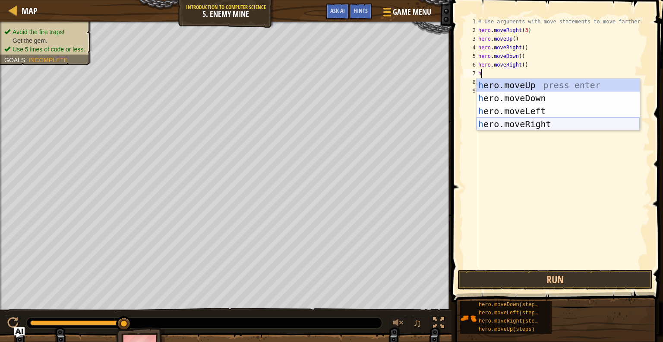
click at [529, 123] on div "h ero.moveUp press enter h ero.moveDown press enter h ero.moveLeft press enter …" at bounding box center [558, 118] width 163 height 78
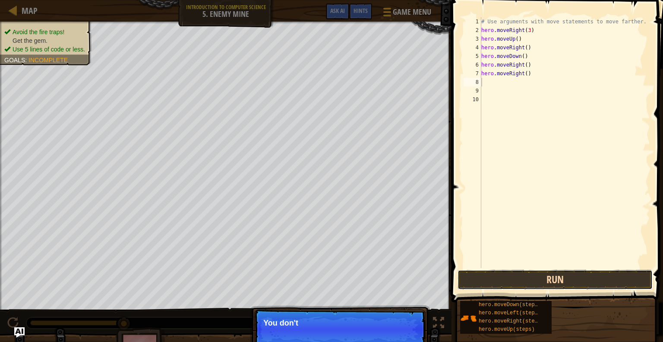
click at [527, 282] on button "Run" at bounding box center [555, 279] width 195 height 20
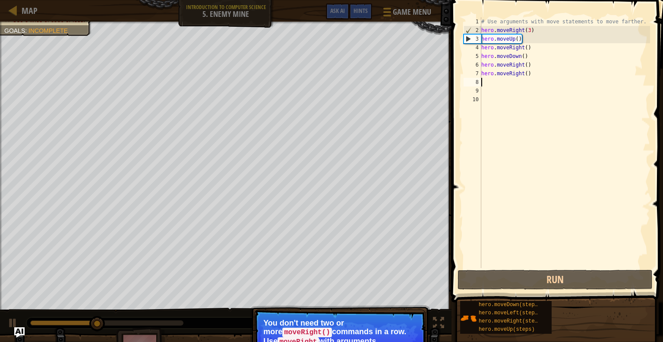
click at [511, 137] on div "# Use arguments with move statements to move farther. hero . moveRight ( 3 ) he…" at bounding box center [565, 151] width 171 height 268
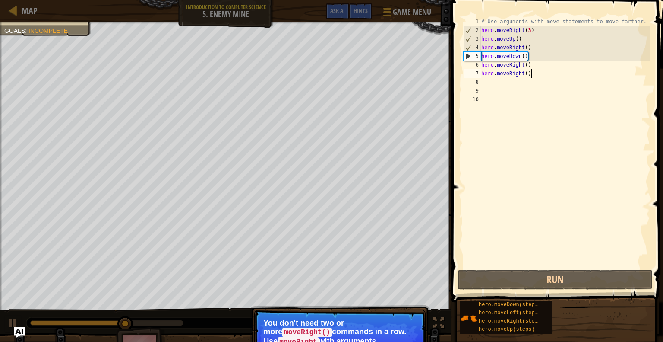
click at [534, 76] on div "# Use arguments with move statements to move farther. hero . moveRight ( 3 ) he…" at bounding box center [565, 151] width 171 height 268
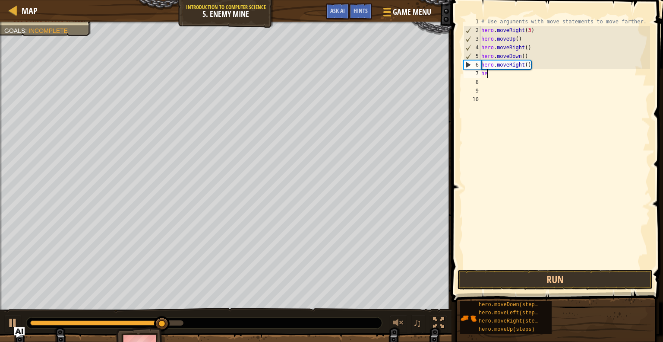
type textarea "h"
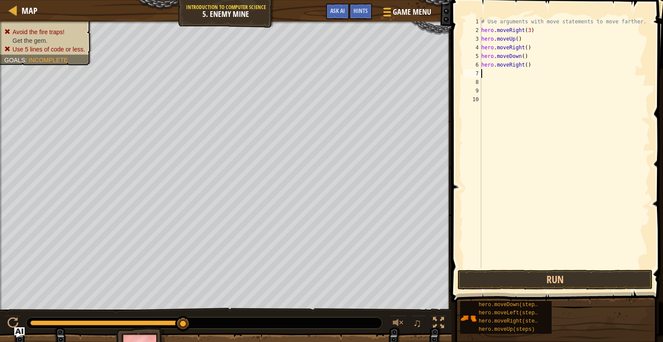
click at [523, 291] on span at bounding box center [558, 138] width 218 height 327
click at [528, 281] on button "Run" at bounding box center [555, 279] width 195 height 20
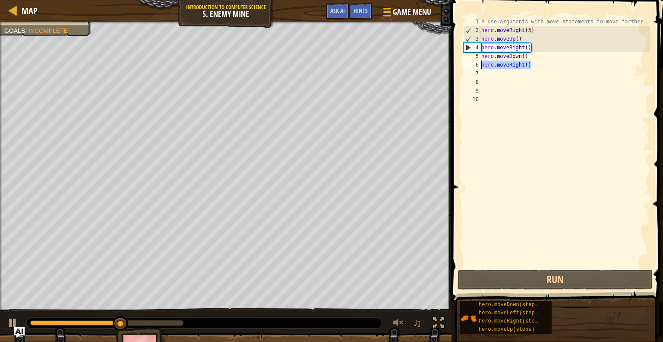
drag, startPoint x: 531, startPoint y: 66, endPoint x: 483, endPoint y: 65, distance: 48.4
click at [483, 65] on div "# Use arguments with move statements to move farther. hero . moveRight ( 3 ) he…" at bounding box center [565, 151] width 171 height 268
type textarea "hero.moveRight()"
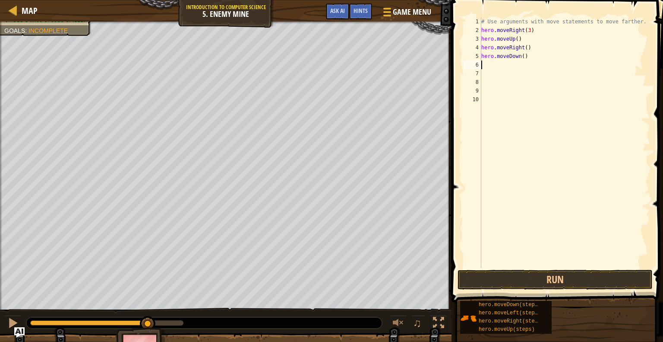
type textarea "m"
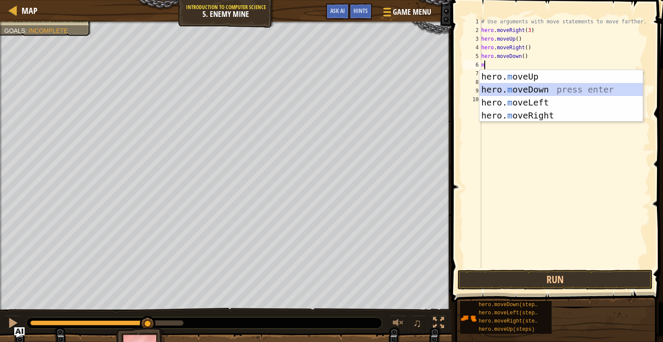
click at [510, 93] on div "hero. m oveUp press enter hero. m oveDown press enter hero. m oveLeft press ent…" at bounding box center [561, 109] width 163 height 78
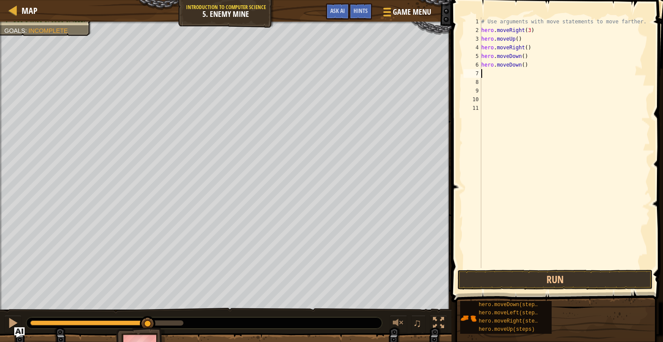
click at [518, 76] on div "# Use arguments with move statements to move farther. hero . moveRight ( 3 ) he…" at bounding box center [565, 151] width 171 height 268
type textarea "m"
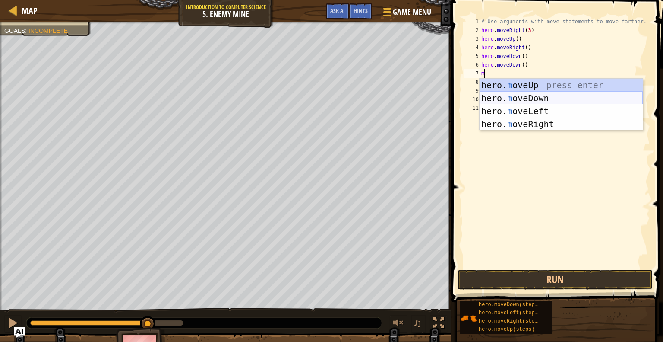
click at [522, 98] on div "hero. m oveUp press enter hero. m oveDown press enter hero. m oveLeft press ent…" at bounding box center [561, 118] width 163 height 78
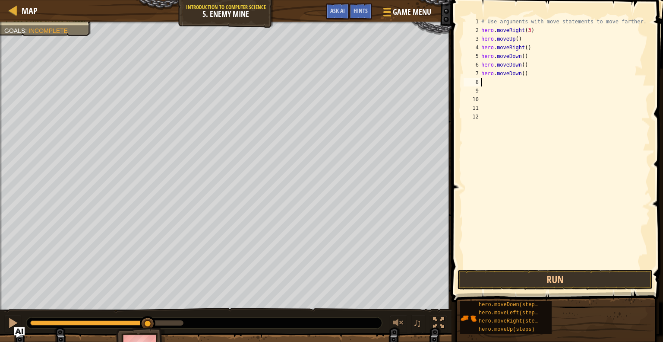
type textarea "l"
type textarea "r"
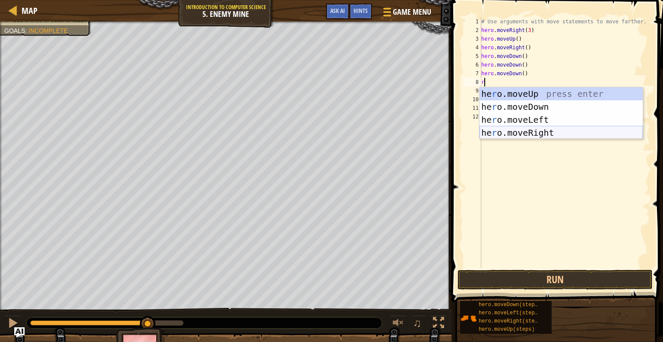
click at [557, 130] on div "he r o.moveUp press enter he r o.moveDown press enter he r o.moveLeft press ent…" at bounding box center [561, 126] width 163 height 78
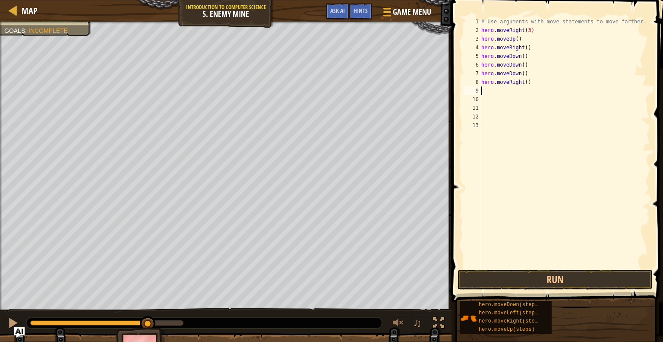
type textarea "r"
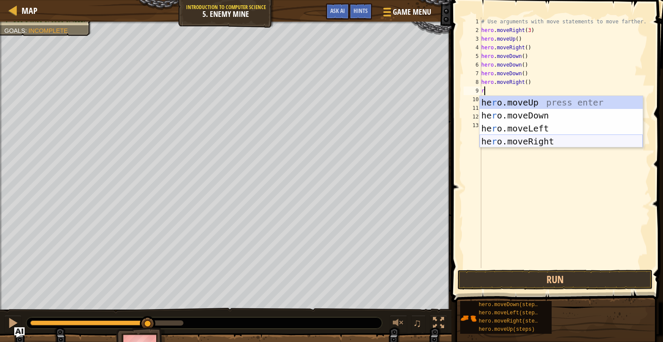
click at [535, 141] on div "he r o.moveUp press enter he r o.moveDown press enter he r o.moveLeft press ent…" at bounding box center [561, 135] width 163 height 78
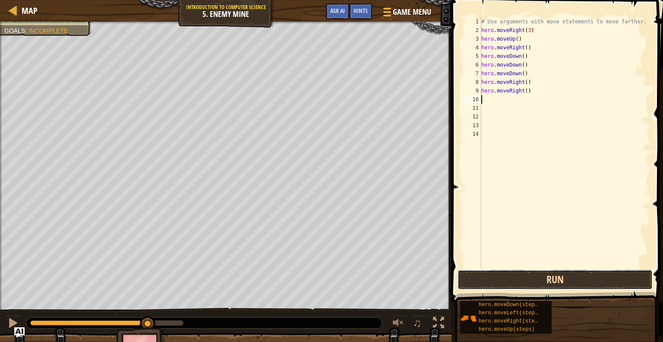
click at [492, 281] on button "Run" at bounding box center [555, 279] width 195 height 20
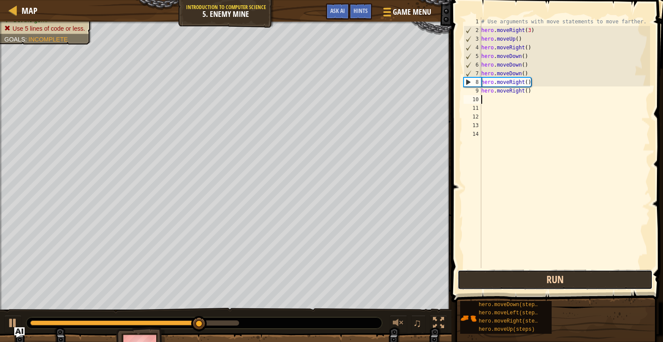
click at [492, 281] on button "Run" at bounding box center [555, 279] width 195 height 20
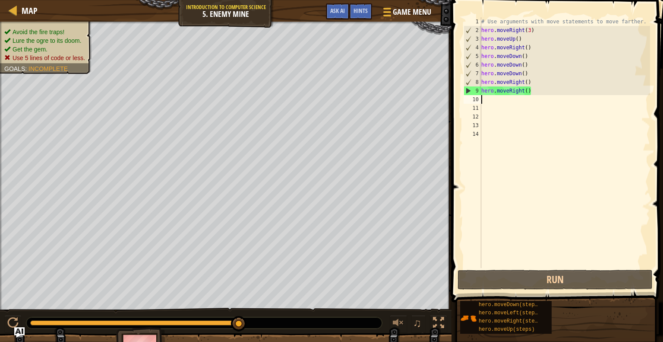
type textarea "m"
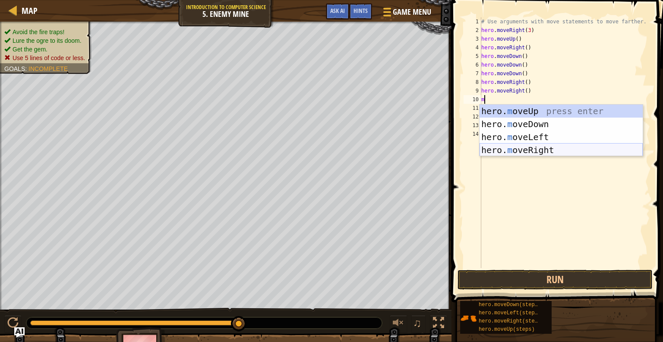
click at [532, 146] on div "hero. m oveUp press enter hero. m oveDown press enter hero. m oveLeft press ent…" at bounding box center [561, 143] width 163 height 78
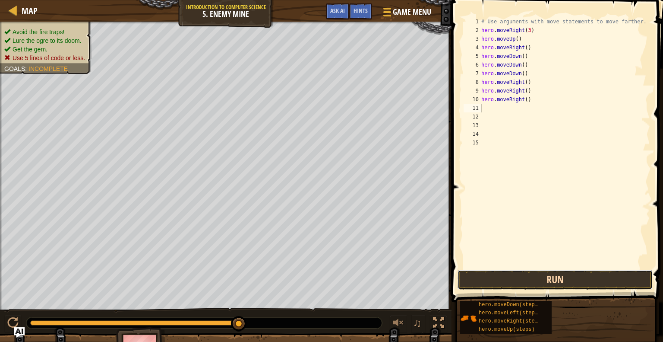
click at [474, 287] on button "Run" at bounding box center [555, 279] width 195 height 20
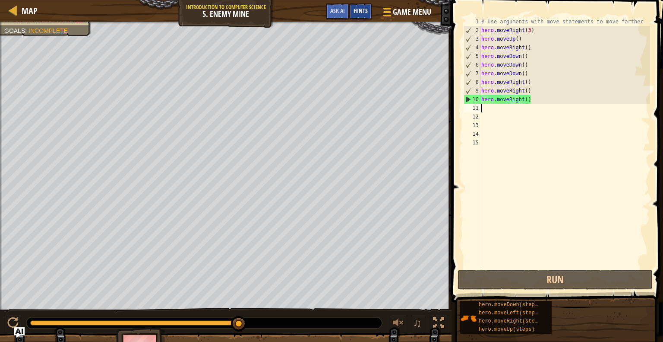
click at [360, 8] on span "Hints" at bounding box center [361, 10] width 14 height 8
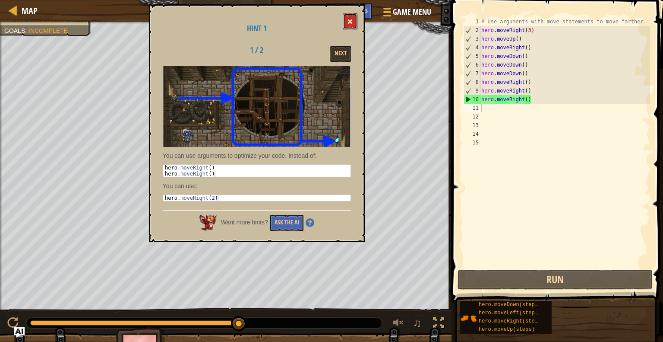
click at [348, 22] on span at bounding box center [350, 22] width 6 height 6
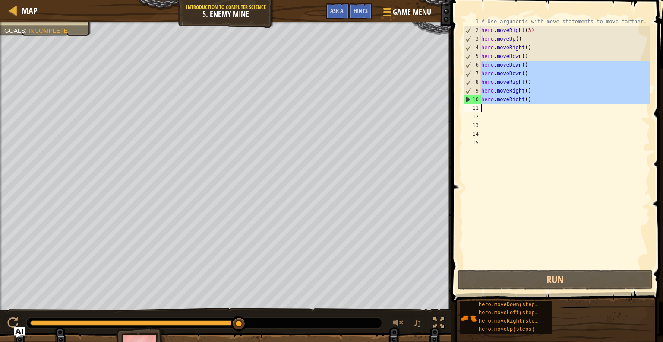
drag, startPoint x: 482, startPoint y: 63, endPoint x: 538, endPoint y: 107, distance: 70.7
click at [538, 107] on div "# Use arguments with move statements to move farther. hero . moveRight ( 3 ) he…" at bounding box center [565, 151] width 171 height 268
type textarea "hero.moveRight()"
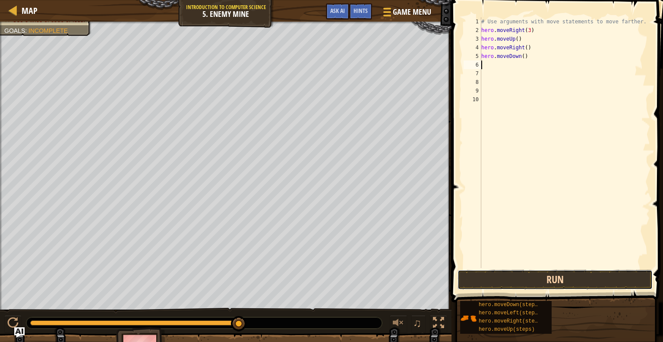
click at [564, 285] on button "Run" at bounding box center [555, 279] width 195 height 20
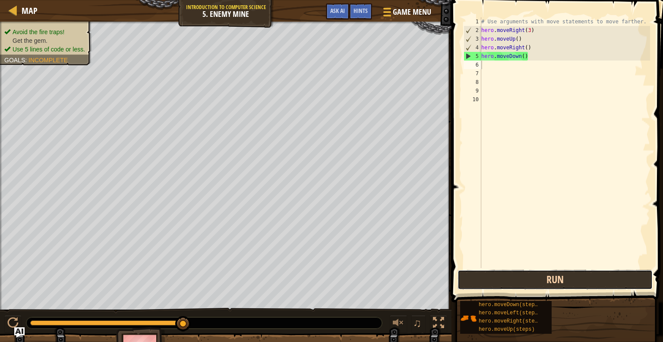
click at [548, 275] on button "Run" at bounding box center [555, 279] width 195 height 20
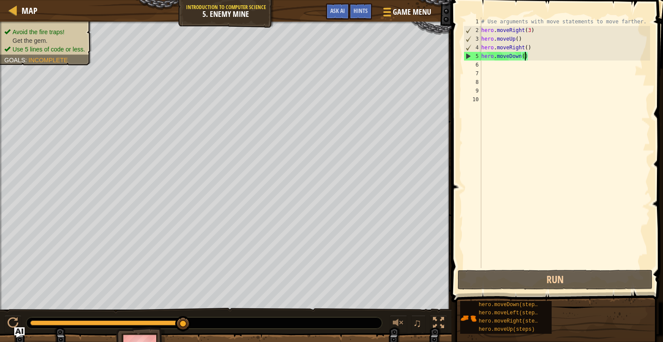
click at [525, 54] on div "# Use arguments with move statements to move farther. hero . moveRight ( 3 ) he…" at bounding box center [565, 151] width 171 height 268
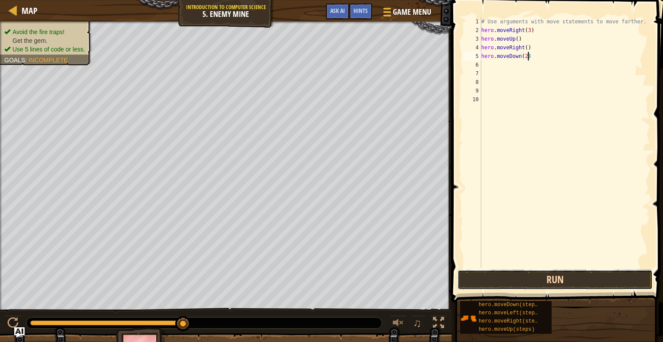
click at [545, 285] on button "Run" at bounding box center [555, 279] width 195 height 20
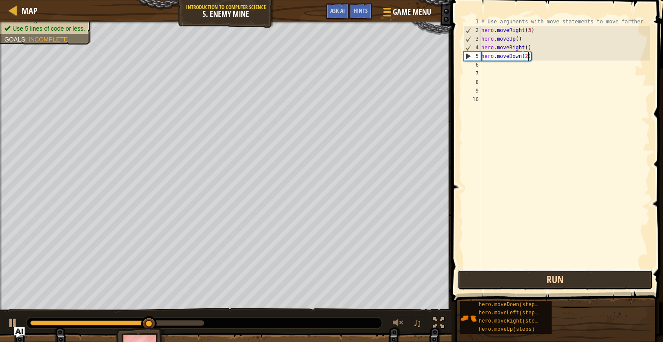
click at [545, 283] on button "Run" at bounding box center [555, 279] width 195 height 20
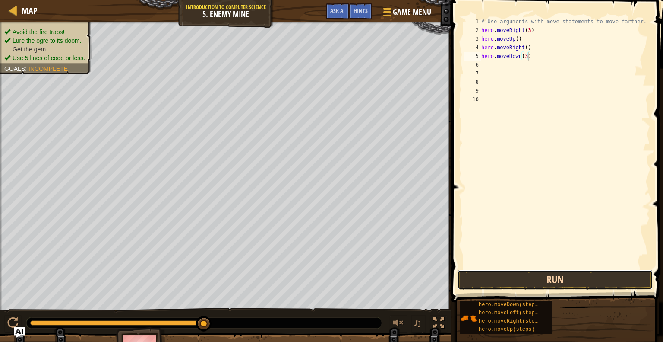
click at [532, 285] on button "Run" at bounding box center [555, 279] width 195 height 20
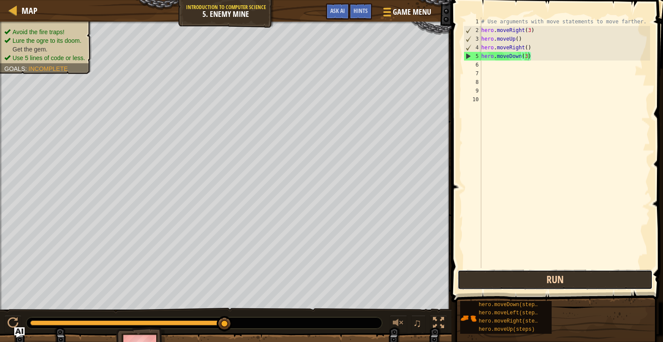
click at [507, 275] on button "Run" at bounding box center [555, 279] width 195 height 20
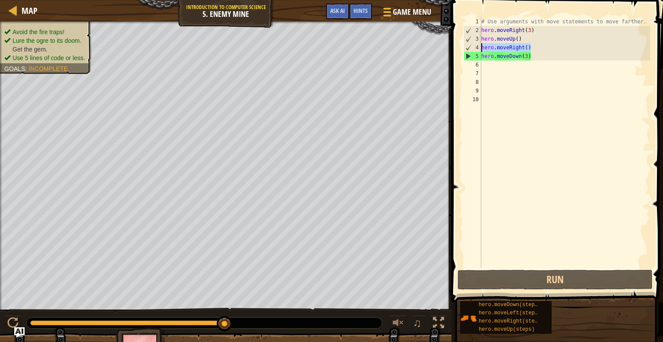
drag, startPoint x: 536, startPoint y: 47, endPoint x: 481, endPoint y: 47, distance: 55.3
click at [481, 47] on div "hero.moveDown(3) 1 2 3 4 5 6 7 8 9 10 # Use arguments with move statements to m…" at bounding box center [556, 142] width 188 height 250
type textarea "hero.moveRight()"
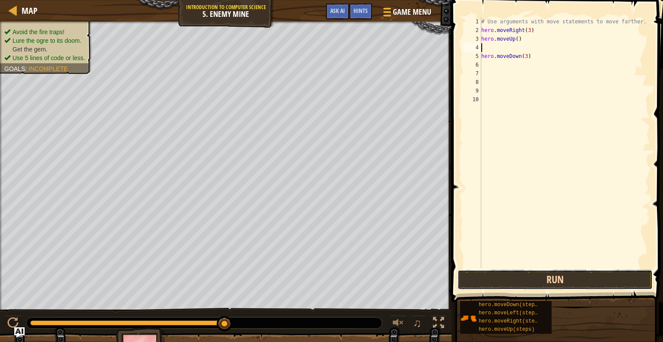
click at [519, 285] on button "Run" at bounding box center [555, 279] width 195 height 20
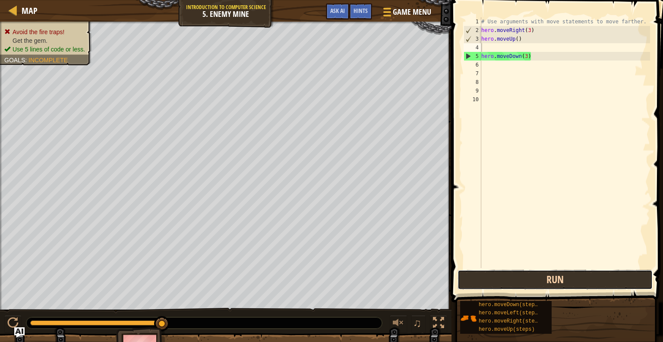
click at [545, 288] on button "Run" at bounding box center [555, 279] width 195 height 20
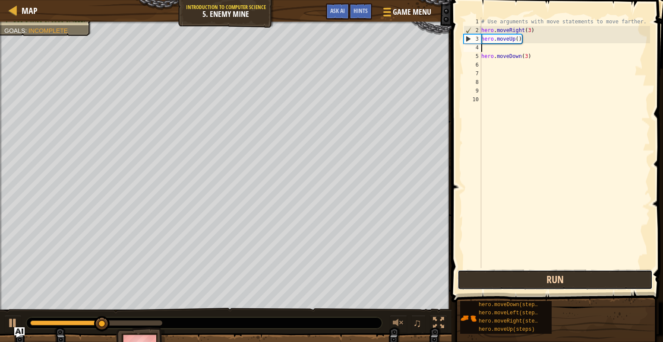
click at [545, 287] on button "Run" at bounding box center [555, 279] width 195 height 20
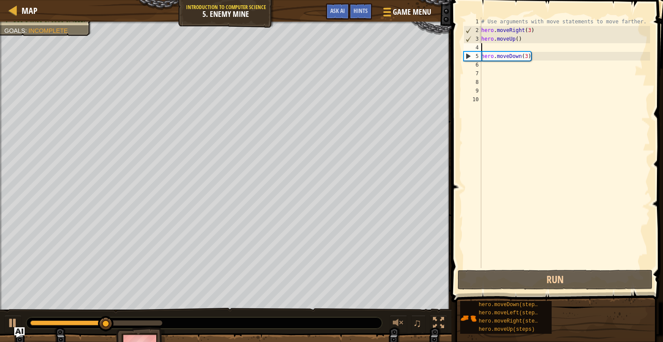
click at [516, 39] on div "# Use arguments with move statements to move farther. hero . moveRight ( 3 ) he…" at bounding box center [565, 151] width 171 height 268
type textarea "hero.moveUp()"
click at [518, 38] on div "# Use arguments with move statements to move farther. hero . moveRight ( 3 ) he…" at bounding box center [565, 151] width 171 height 268
click at [519, 37] on div "# Use arguments with move statements to move farther. hero . moveRight ( 3 ) he…" at bounding box center [565, 151] width 171 height 268
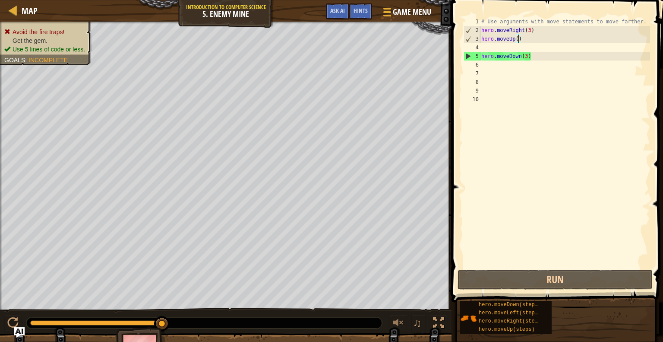
click at [526, 40] on div "# Use arguments with move statements to move farther. hero . moveRight ( 3 ) he…" at bounding box center [565, 151] width 171 height 268
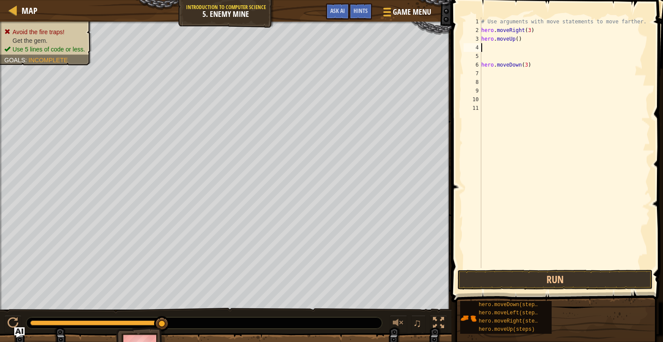
type textarea "h"
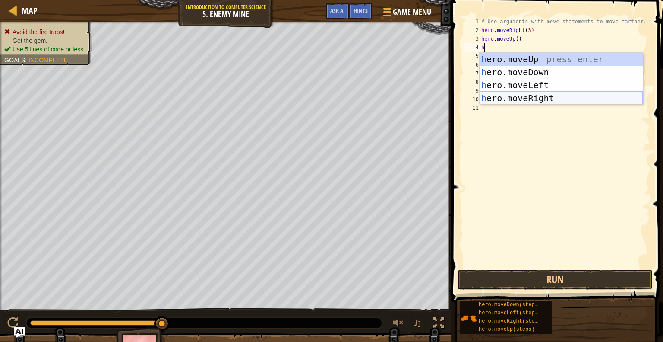
click at [571, 98] on div "h ero.moveUp press enter h ero.moveDown press enter h ero.moveLeft press enter …" at bounding box center [561, 92] width 163 height 78
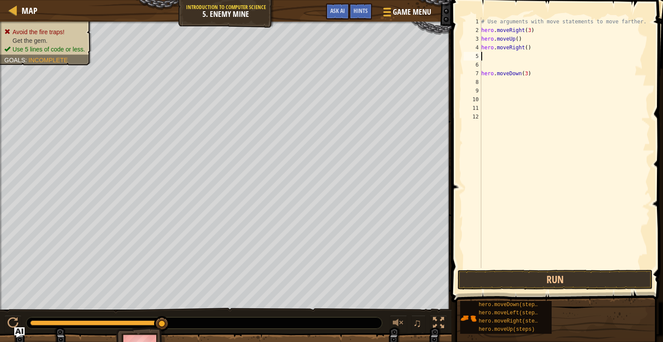
type textarea "h"
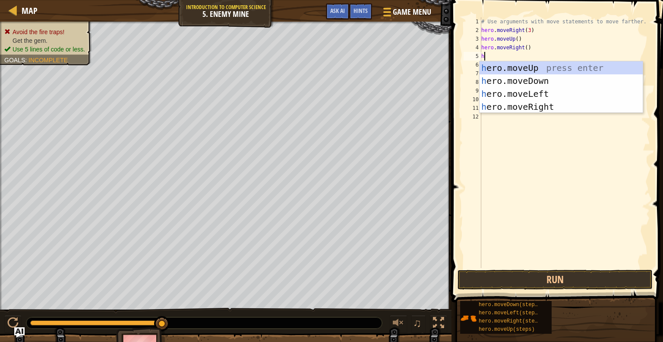
click at [546, 146] on div "# Use arguments with move statements to move farther. hero . moveRight ( 3 ) he…" at bounding box center [565, 151] width 171 height 268
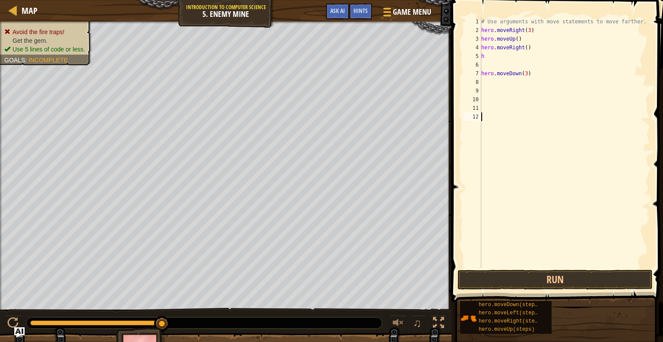
click at [498, 55] on div "# Use arguments with move statements to move farther. hero . moveRight ( 3 ) he…" at bounding box center [565, 151] width 171 height 268
type textarea "h"
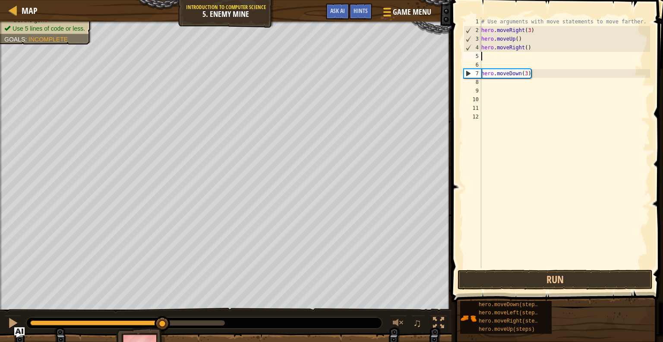
click at [492, 64] on div "# Use arguments with move statements to move farther. hero . moveRight ( 3 ) he…" at bounding box center [565, 151] width 171 height 268
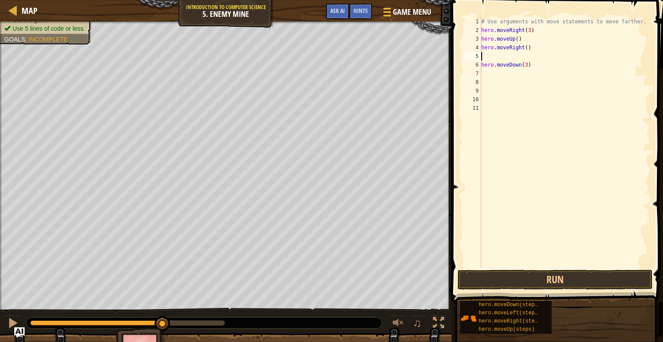
click at [500, 73] on div "# Use arguments with move statements to move farther. hero . moveRight ( 3 ) he…" at bounding box center [565, 151] width 171 height 268
type textarea "h"
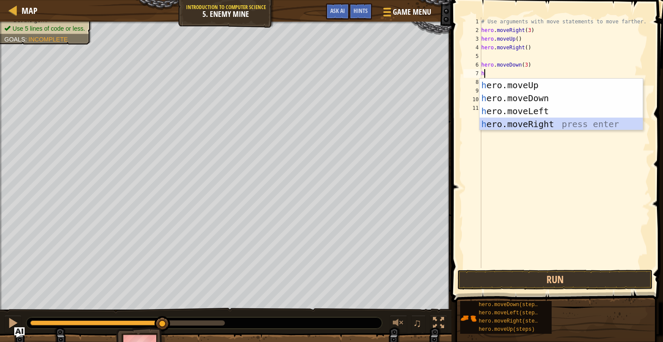
click at [526, 123] on div "h ero.moveUp press enter h ero.moveDown press enter h ero.moveLeft press enter …" at bounding box center [561, 118] width 163 height 78
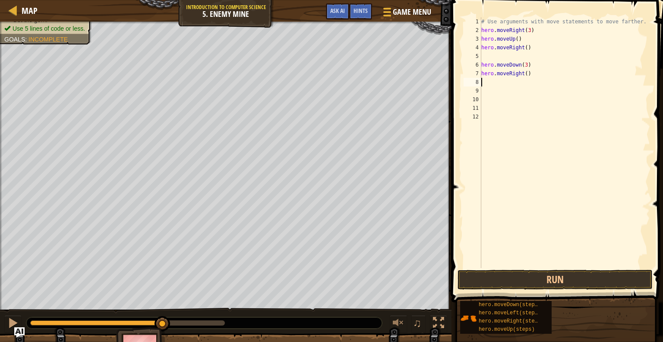
click at [528, 74] on div "# Use arguments with move statements to move farther. hero . moveRight ( 3 ) he…" at bounding box center [565, 151] width 171 height 268
type textarea "hero.moveRight(3)"
click at [573, 281] on button "Run" at bounding box center [555, 279] width 195 height 20
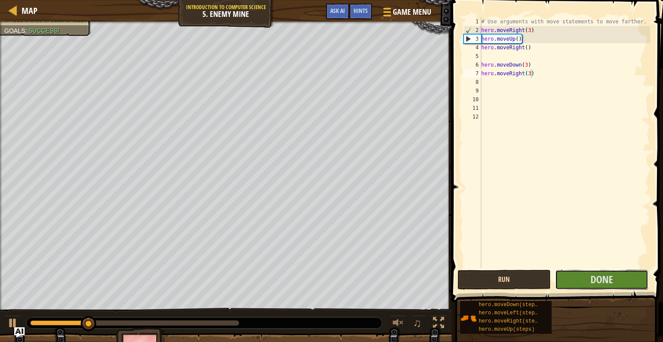
click at [573, 281] on button "Done" at bounding box center [601, 279] width 93 height 20
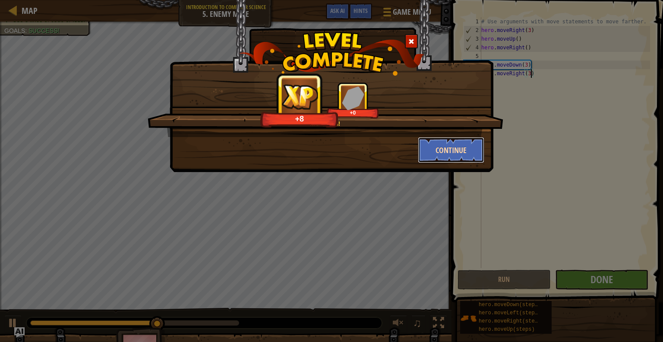
click at [456, 146] on button "Continue" at bounding box center [451, 150] width 67 height 26
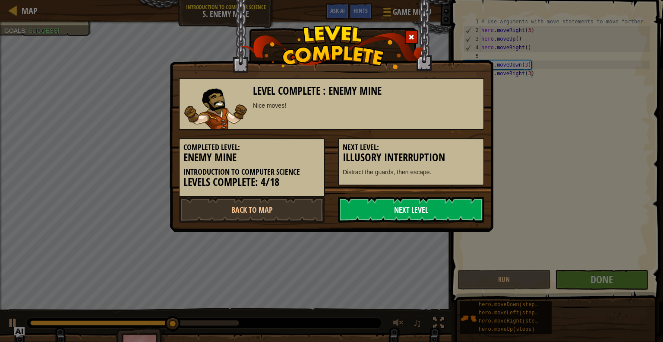
click at [448, 213] on link "Next Level" at bounding box center [411, 209] width 146 height 26
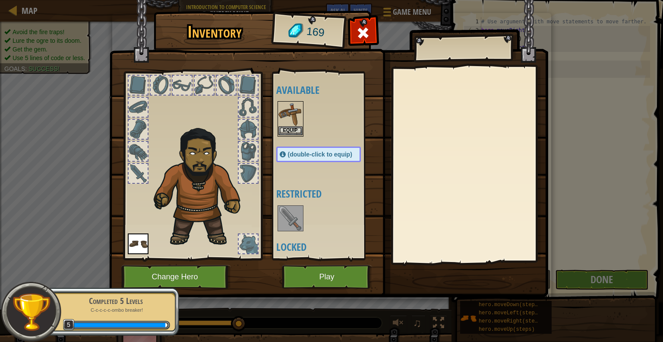
click at [284, 111] on img at bounding box center [291, 114] width 24 height 24
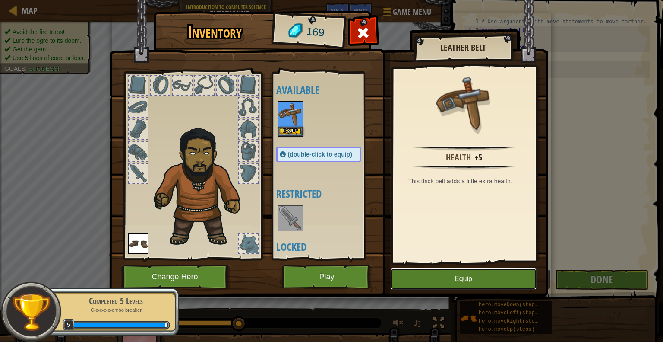
click at [455, 283] on button "Equip" at bounding box center [464, 279] width 146 height 22
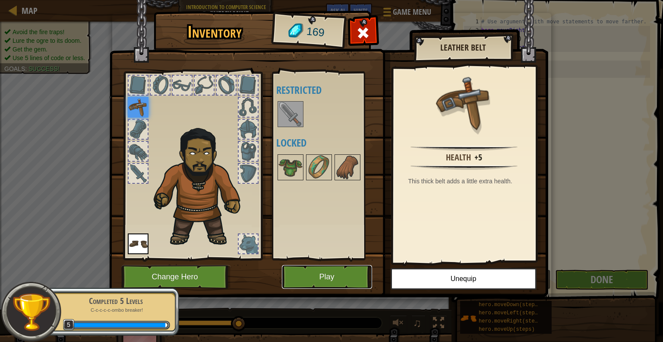
click at [332, 275] on button "Play" at bounding box center [327, 277] width 90 height 24
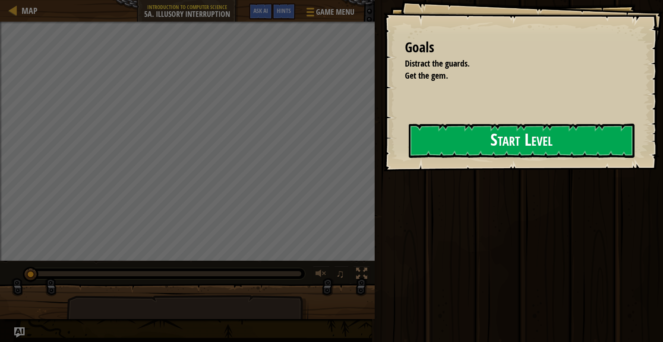
click at [452, 132] on button "Start Level" at bounding box center [522, 140] width 226 height 34
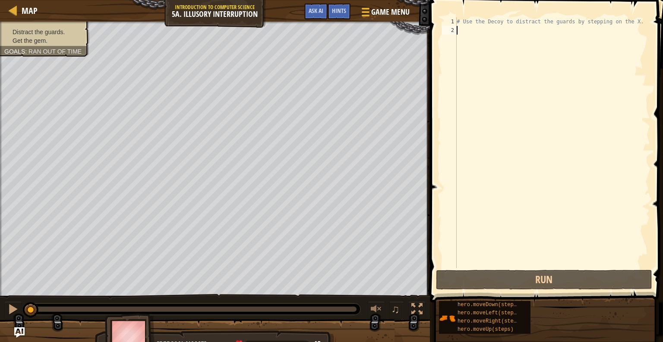
click at [488, 37] on div "# Use the Decoy to distract the guards by stepping on the X." at bounding box center [552, 151] width 195 height 268
type textarea "h"
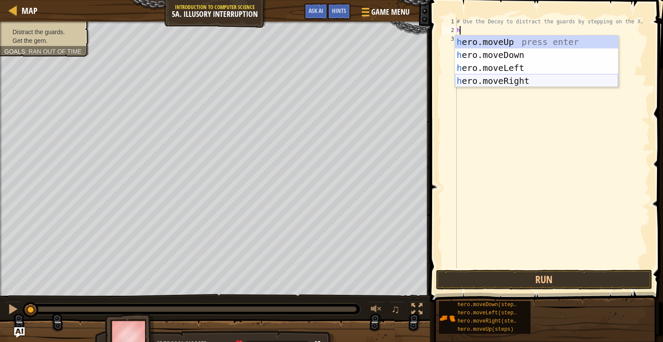
click at [499, 77] on div "h ero.moveUp press enter h ero.moveDown press enter h ero.moveLeft press enter …" at bounding box center [536, 74] width 163 height 78
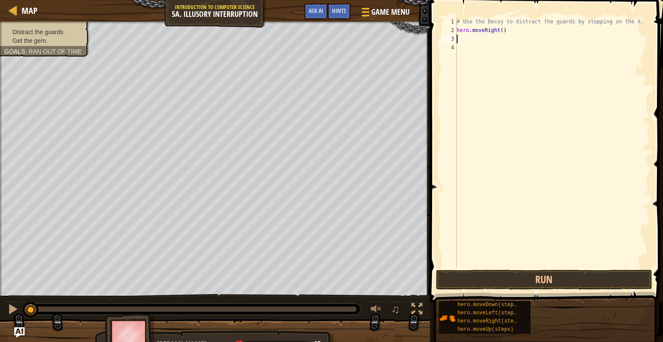
click at [492, 48] on div "# Use the Decoy to distract the guards by stepping on the X. hero . moveRight (…" at bounding box center [552, 151] width 195 height 268
type textarea "h"
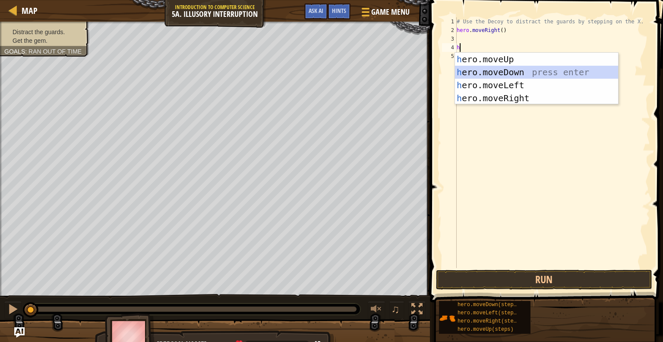
click at [500, 72] on div "h ero.moveUp press enter h ero.moveDown press enter h ero.moveLeft press enter …" at bounding box center [536, 92] width 163 height 78
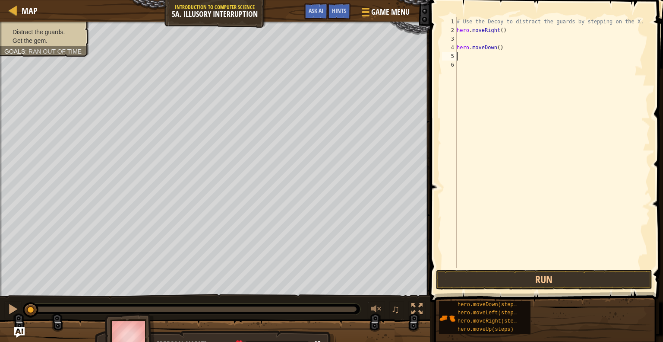
type textarea "h"
click at [0, 0] on div "h ero.moveUp press enter h ero.moveDown press enter h ero.moveLeft press enter …" at bounding box center [0, 0] width 0 height 0
type textarea "h"
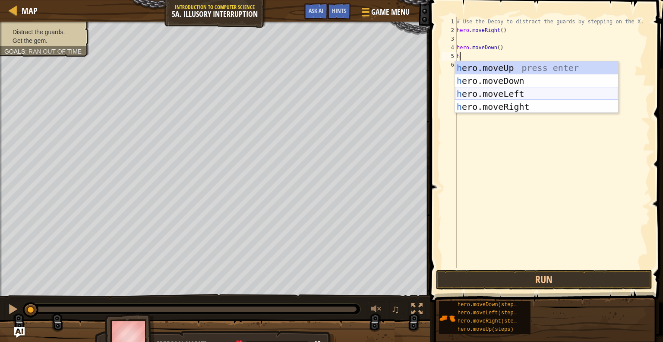
click at [541, 98] on div "h ero.moveUp press enter h ero.moveDown press enter h ero.moveLeft press enter …" at bounding box center [536, 100] width 163 height 78
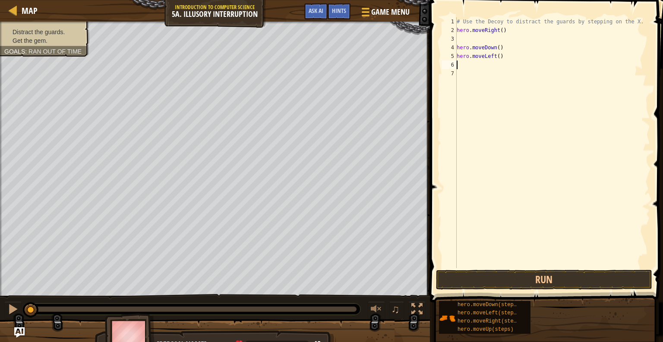
type textarea "h"
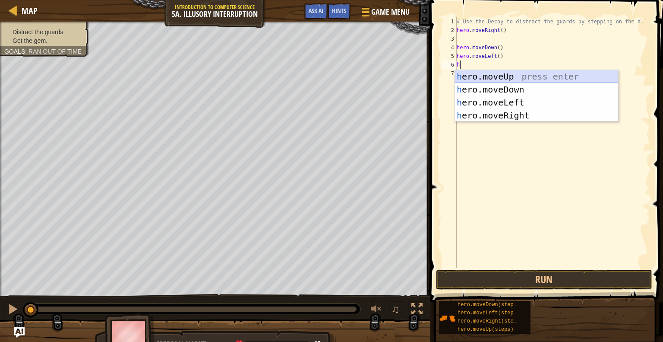
click at [529, 75] on div "h ero.moveUp press enter h ero.moveDown press enter h ero.moveLeft press enter …" at bounding box center [536, 109] width 163 height 78
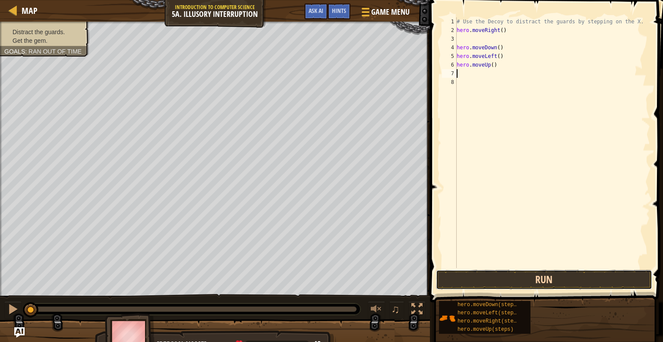
click at [493, 276] on button "Run" at bounding box center [544, 279] width 216 height 20
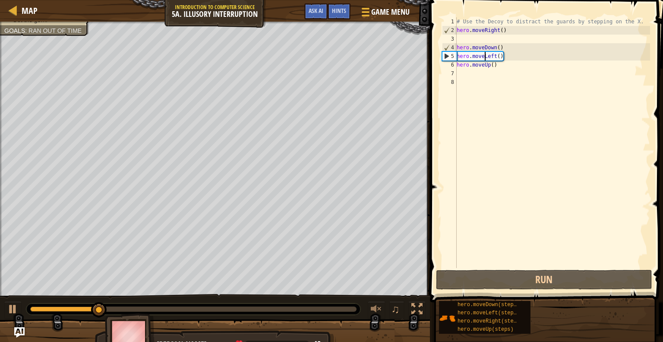
click at [486, 60] on div "# Use the Decoy to distract the guards by stepping on the X. hero . moveRight (…" at bounding box center [552, 151] width 195 height 268
click at [511, 58] on div "# Use the Decoy to distract the guards by stepping on the X. hero . moveRight (…" at bounding box center [552, 151] width 195 height 268
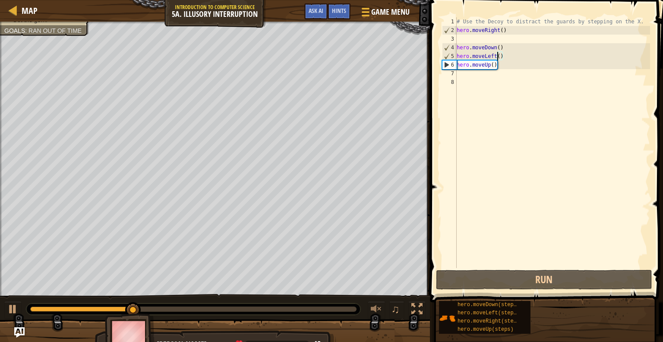
click at [497, 52] on div "# Use the Decoy to distract the guards by stepping on the X. hero . moveRight (…" at bounding box center [552, 151] width 195 height 268
click at [507, 44] on div "# Use the Decoy to distract the guards by stepping on the X. hero . moveRight (…" at bounding box center [552, 151] width 195 height 268
type textarea "hero.moveDown()"
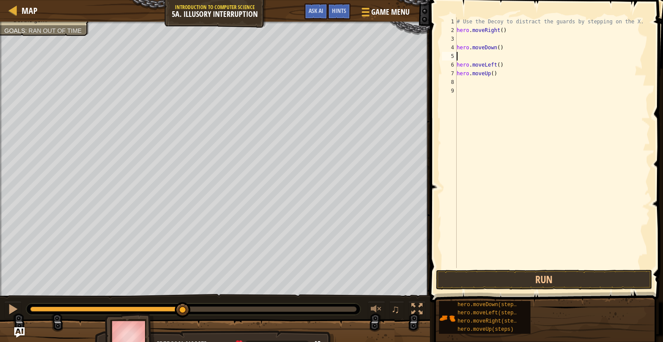
type textarea "h"
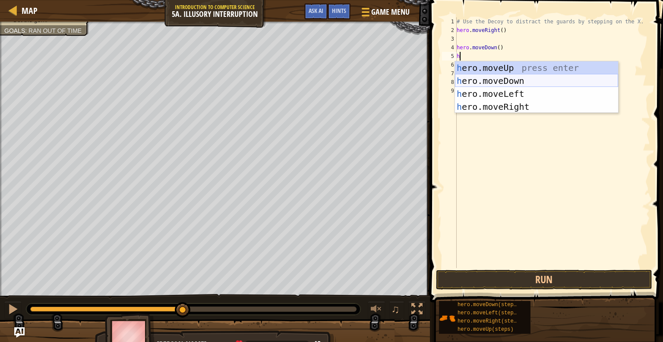
click at [525, 81] on div "h ero.moveUp press enter h ero.moveDown press enter h ero.moveLeft press enter …" at bounding box center [536, 100] width 163 height 78
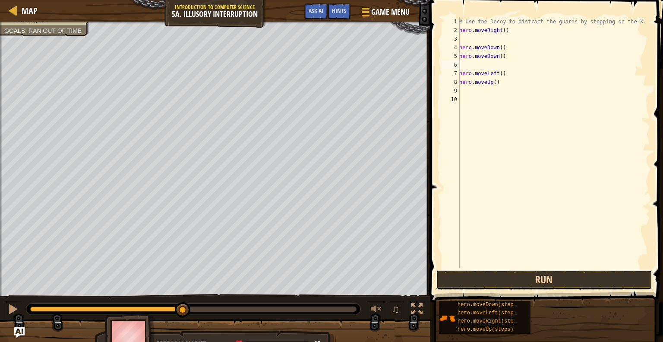
click at [460, 279] on button "Run" at bounding box center [544, 279] width 216 height 20
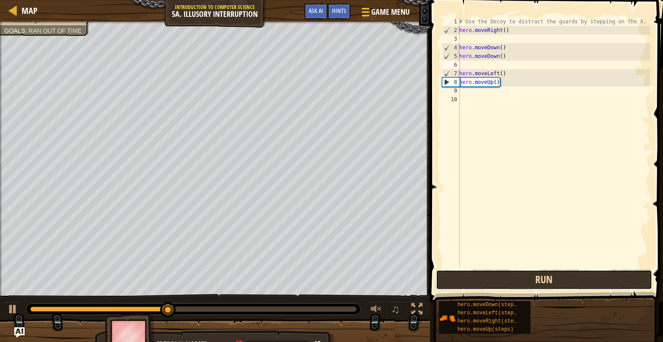
click at [461, 270] on button "Run" at bounding box center [544, 279] width 216 height 20
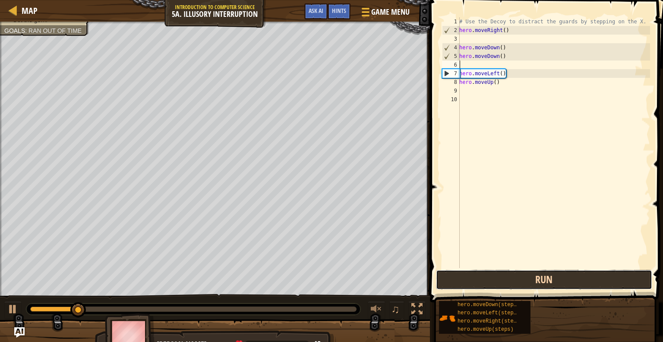
click at [461, 270] on button "Run" at bounding box center [544, 279] width 216 height 20
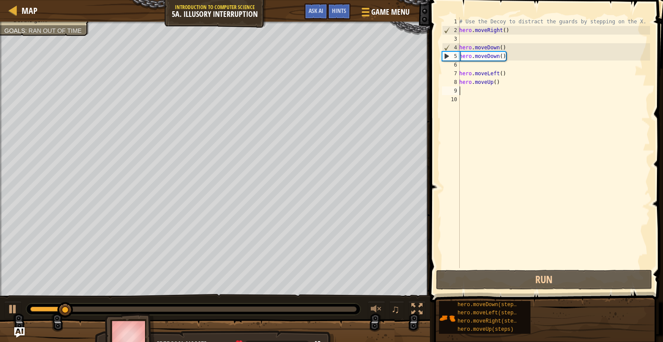
click at [497, 90] on div "# Use the Decoy to distract the guards by stepping on the X. hero . moveRight (…" at bounding box center [554, 151] width 193 height 268
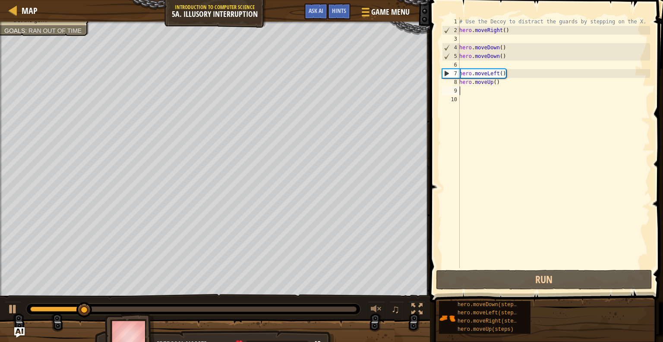
type textarea "h"
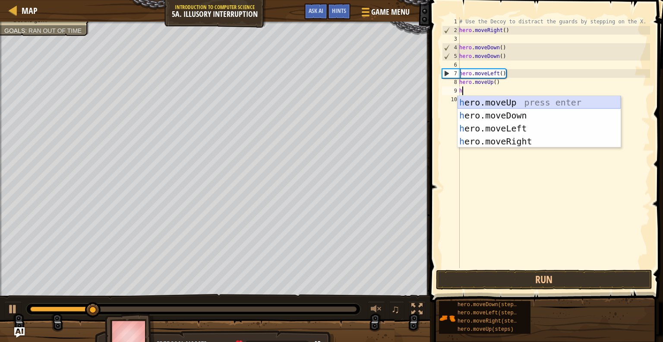
click at [519, 101] on div "h ero.moveUp press enter h ero.moveDown press enter h ero.moveLeft press enter …" at bounding box center [539, 135] width 163 height 78
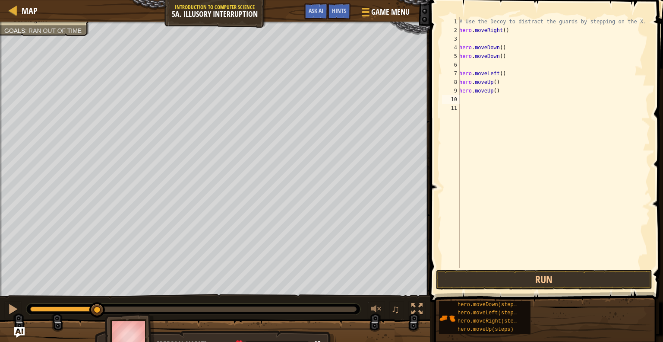
click at [501, 103] on div "# Use the Decoy to distract the guards by stepping on the X. hero . moveRight (…" at bounding box center [554, 151] width 193 height 268
type textarea "h"
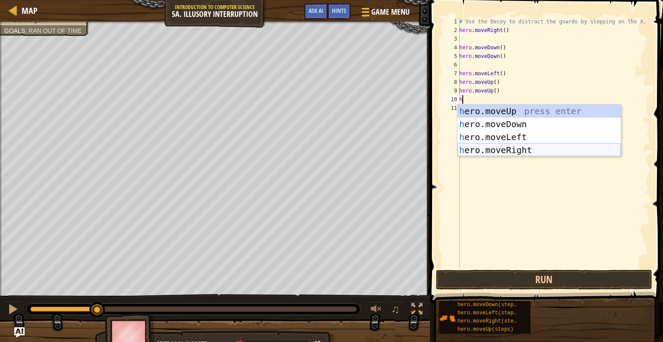
click at [543, 148] on div "h ero.moveUp press enter h ero.moveDown press enter h ero.moveLeft press enter …" at bounding box center [539, 143] width 163 height 78
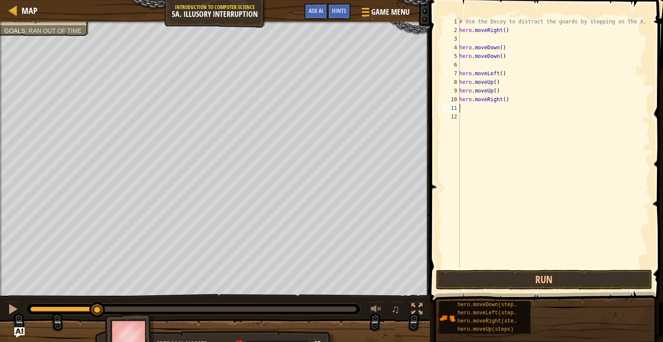
type textarea "h"
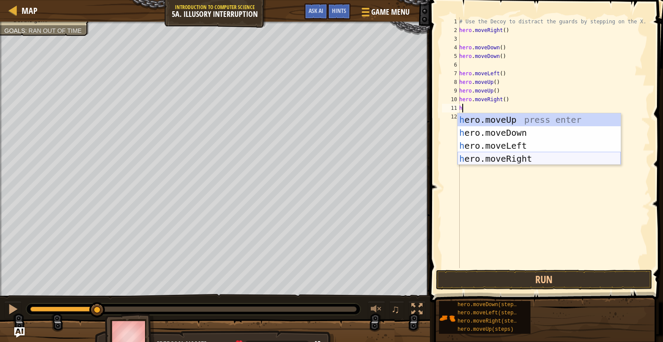
click at [535, 156] on div "h ero.moveUp press enter h ero.moveDown press enter h ero.moveLeft press enter …" at bounding box center [539, 152] width 163 height 78
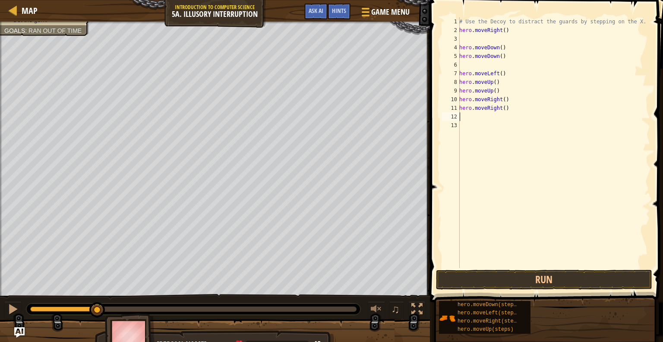
type textarea "h"
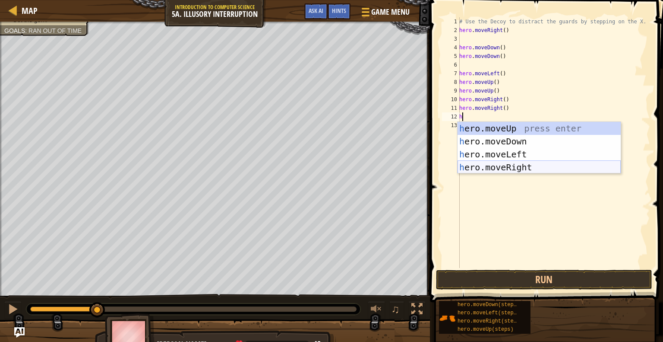
click at [540, 167] on div "h ero.moveUp press enter h ero.moveDown press enter h ero.moveLeft press enter …" at bounding box center [539, 161] width 163 height 78
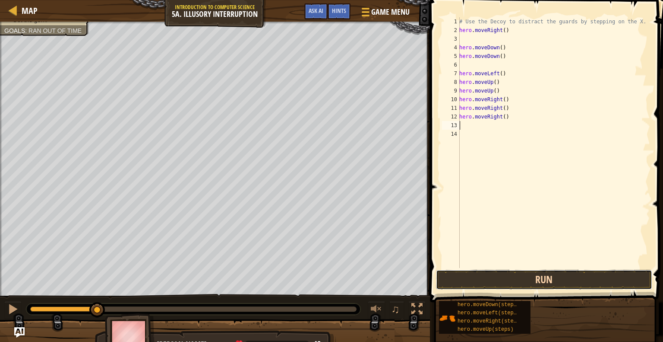
click at [511, 287] on button "Run" at bounding box center [544, 279] width 216 height 20
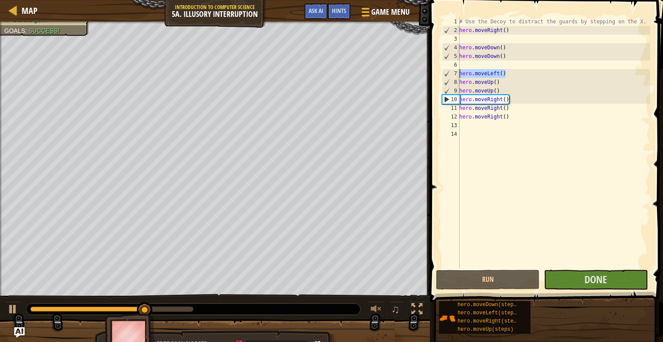
drag, startPoint x: 510, startPoint y: 71, endPoint x: 457, endPoint y: 72, distance: 52.3
click at [457, 72] on div "1 2 3 4 5 6 7 8 9 10 11 12 13 14 # Use the Decoy to distract the guards by step…" at bounding box center [545, 142] width 210 height 250
type textarea "hero.moveLeft()"
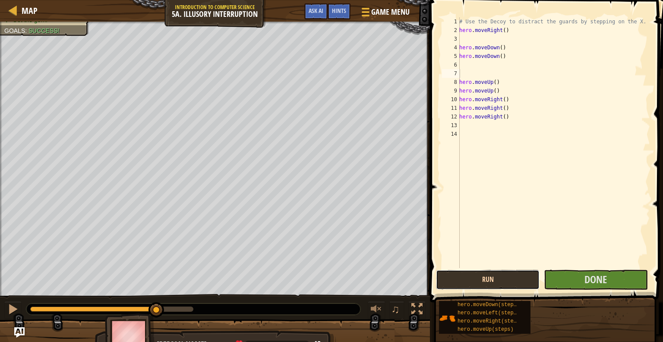
click at [500, 286] on button "Run" at bounding box center [488, 279] width 104 height 20
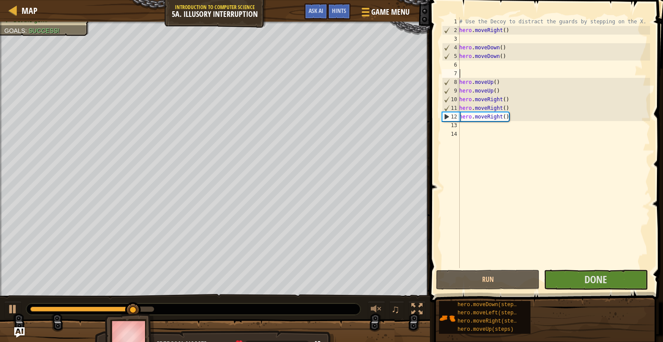
click at [558, 325] on div "hero.moveDown(steps) hero.moveLeft(steps) hero.moveRight(steps) hero.moveUp(ste…" at bounding box center [548, 317] width 218 height 34
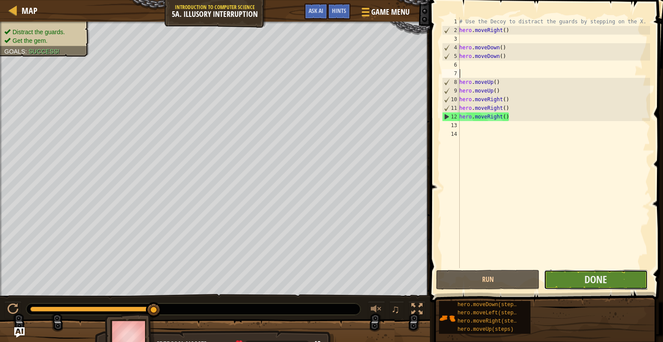
click at [590, 287] on button "Done" at bounding box center [596, 279] width 104 height 20
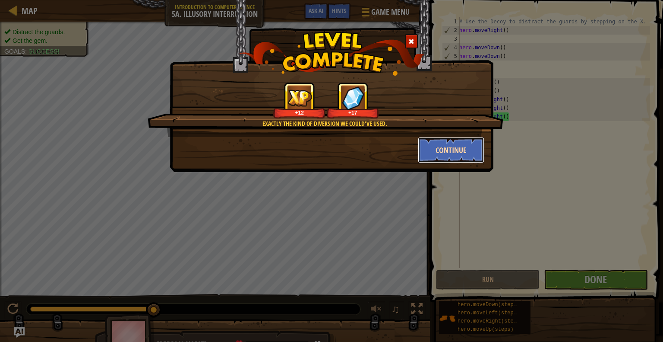
click at [437, 149] on button "Continue" at bounding box center [451, 150] width 67 height 26
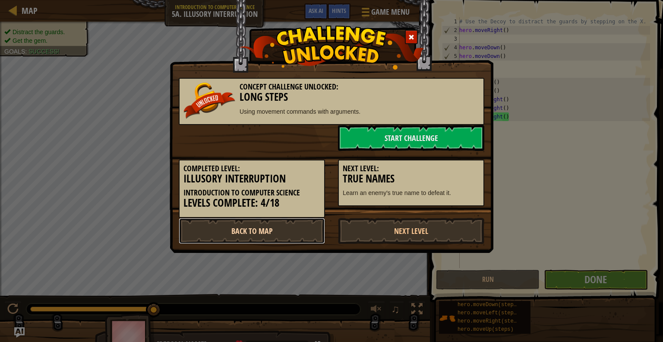
click at [284, 234] on link "Back to Map" at bounding box center [252, 231] width 146 height 26
